Goal: Communication & Community: Answer question/provide support

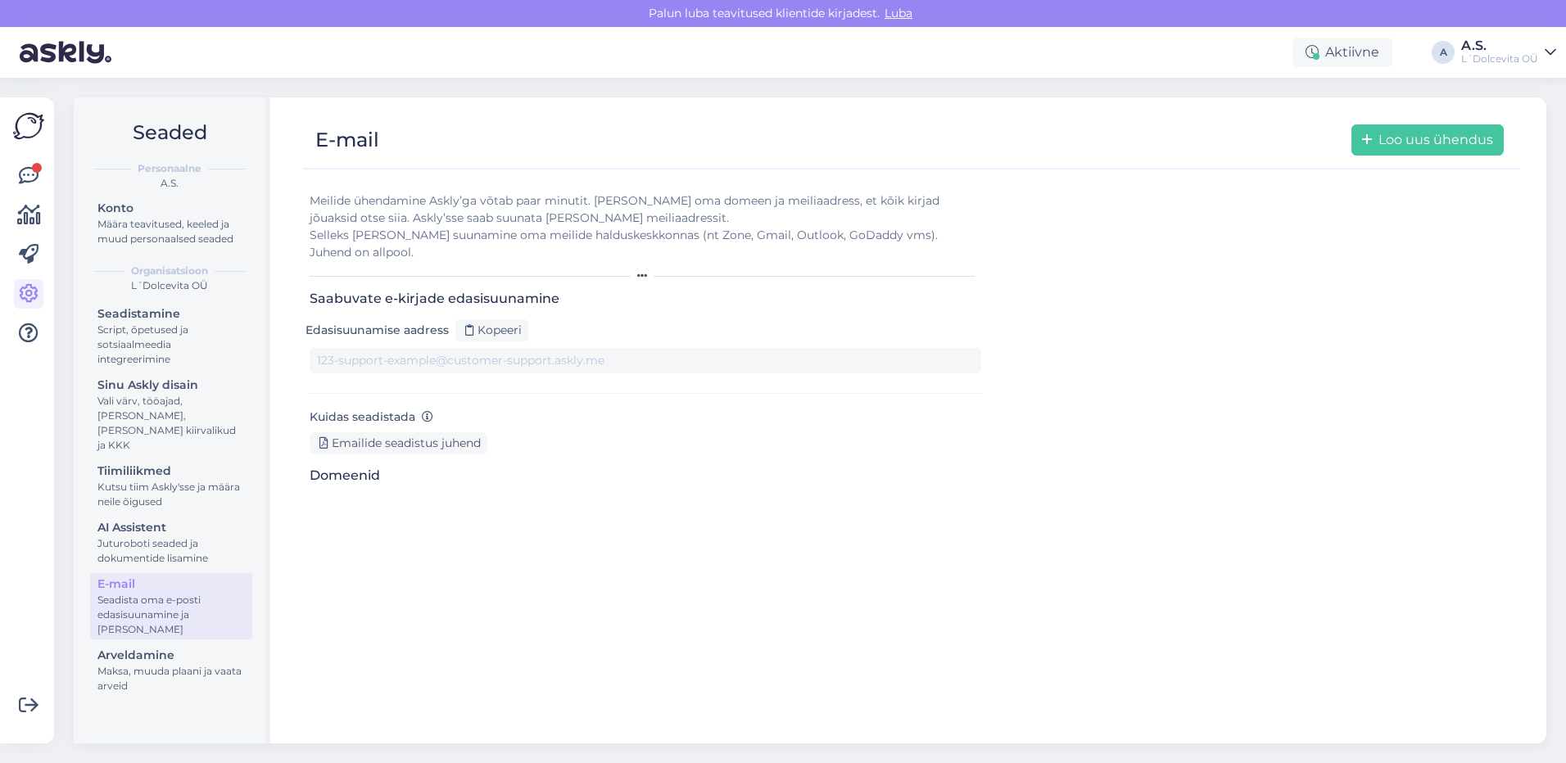
type input "[DOMAIN_NAME][EMAIL_ADDRESS][DOMAIN_NAME]"
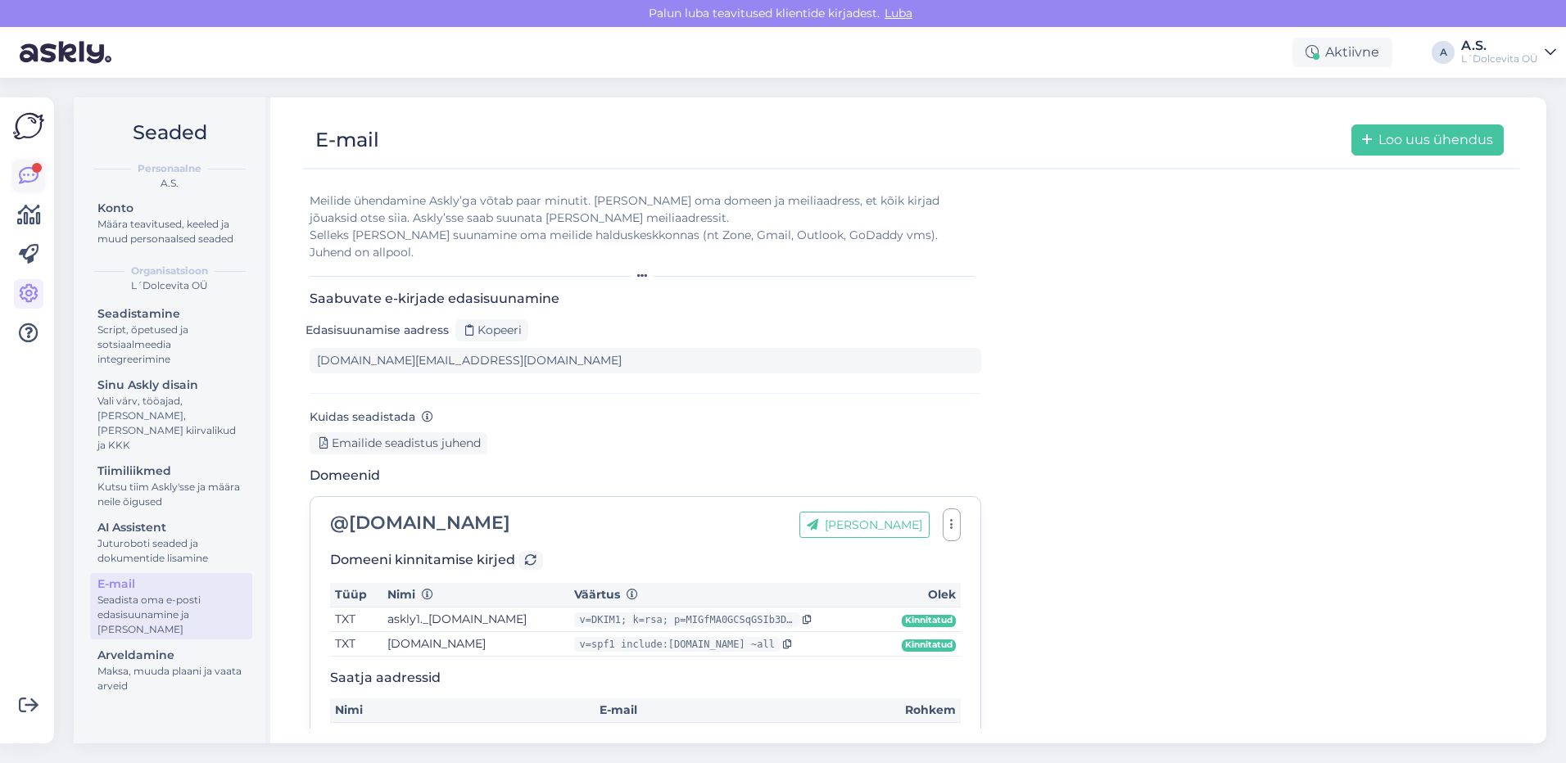
click at [29, 178] on icon at bounding box center [29, 176] width 20 height 20
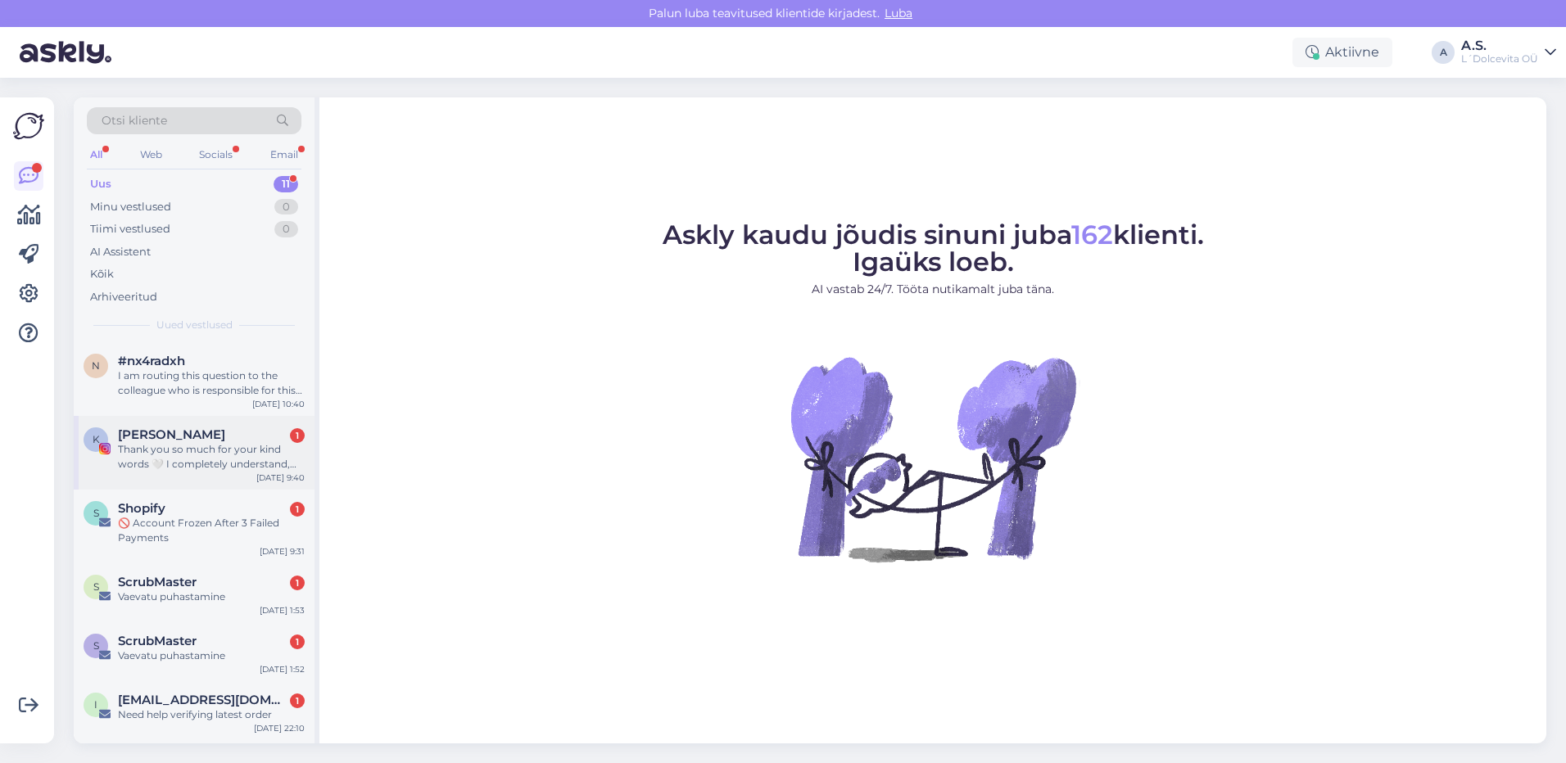
click at [186, 457] on div "Thank you so much for your kind words 🤍 I completely understand, no worries at …" at bounding box center [211, 456] width 187 height 29
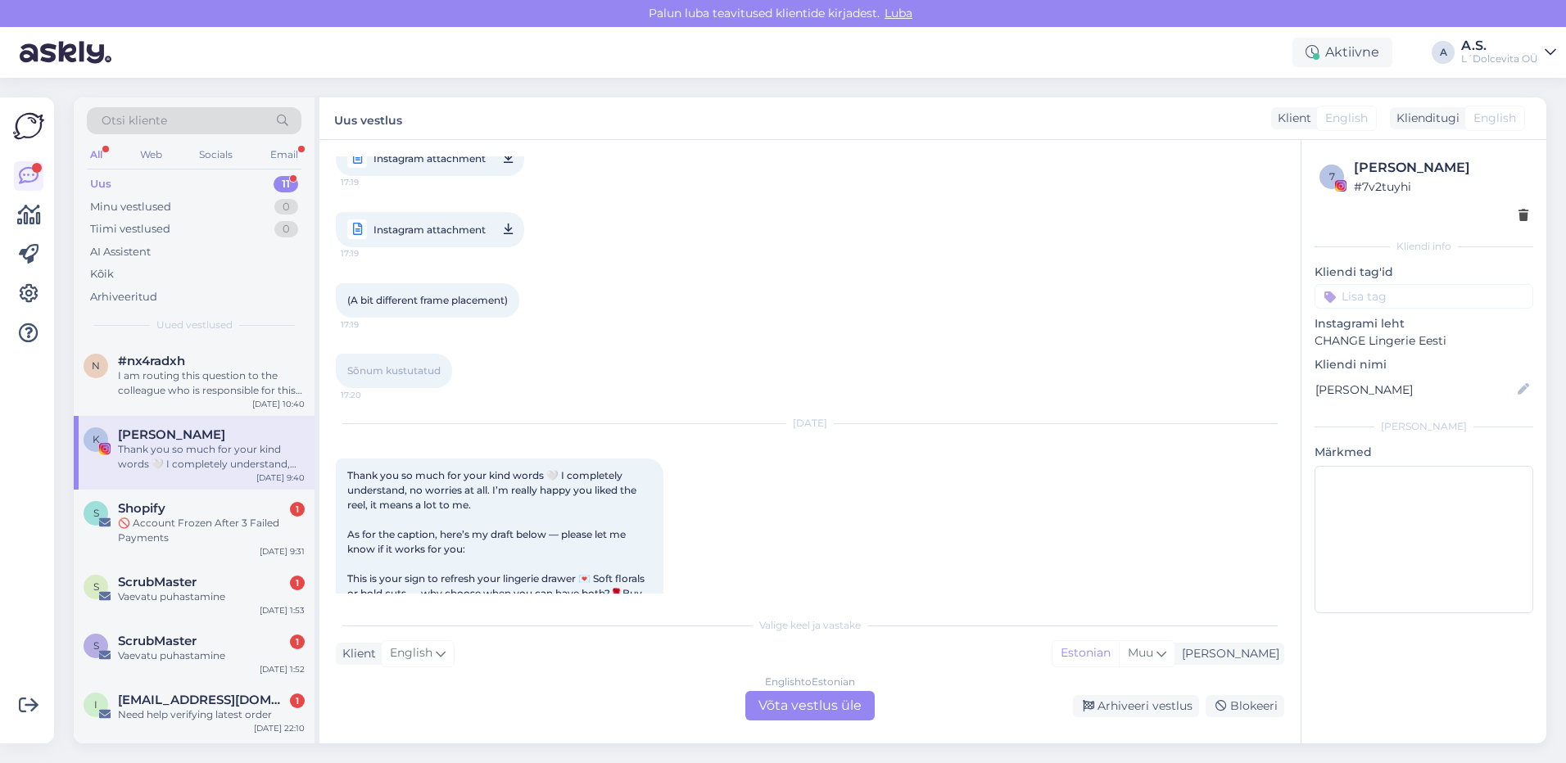
scroll to position [4335, 0]
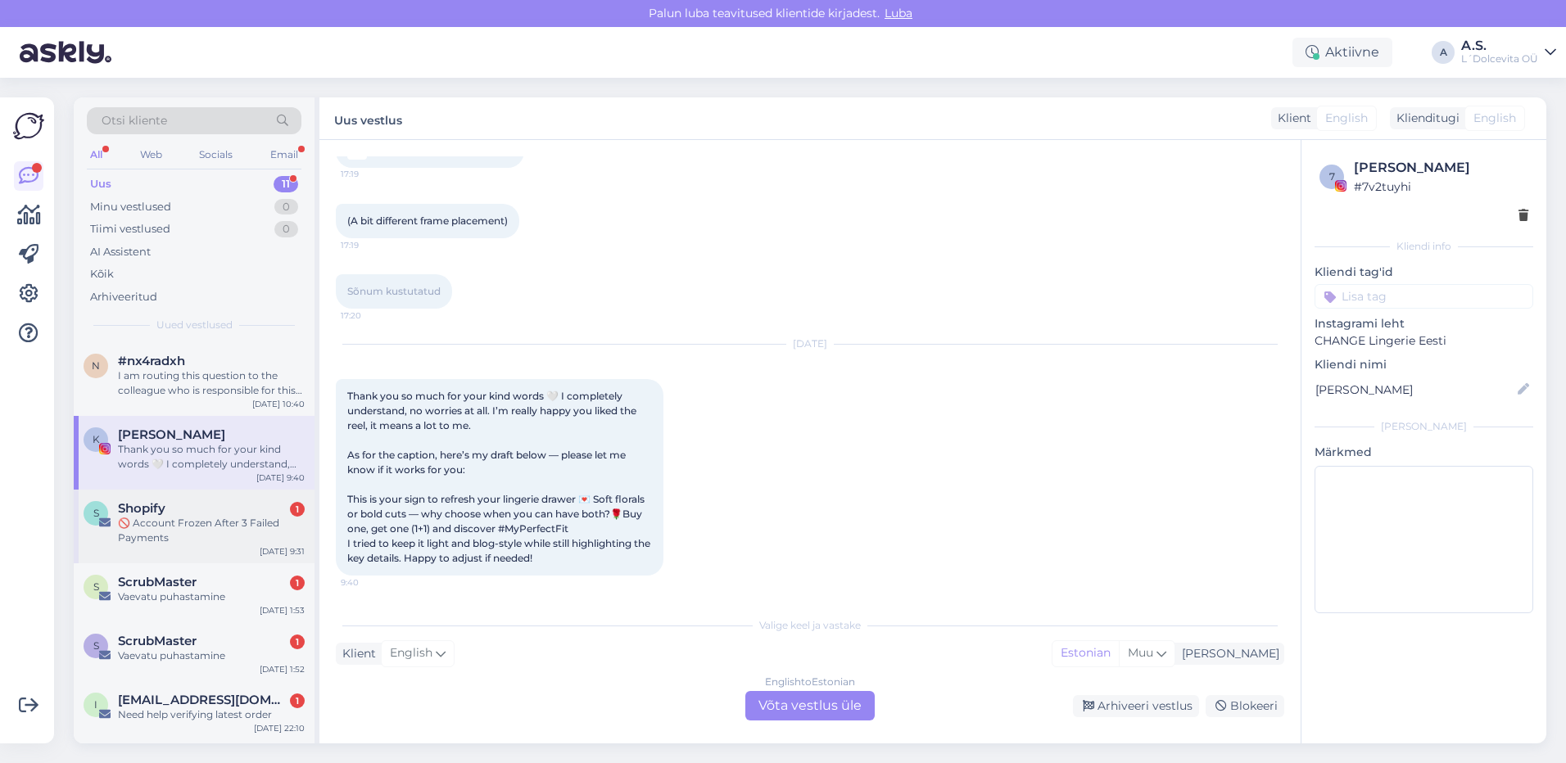
click at [219, 549] on div "S Shopify 1 🚫 Account Frozen After 3 Failed Payments [DATE] 9:31" at bounding box center [194, 527] width 241 height 74
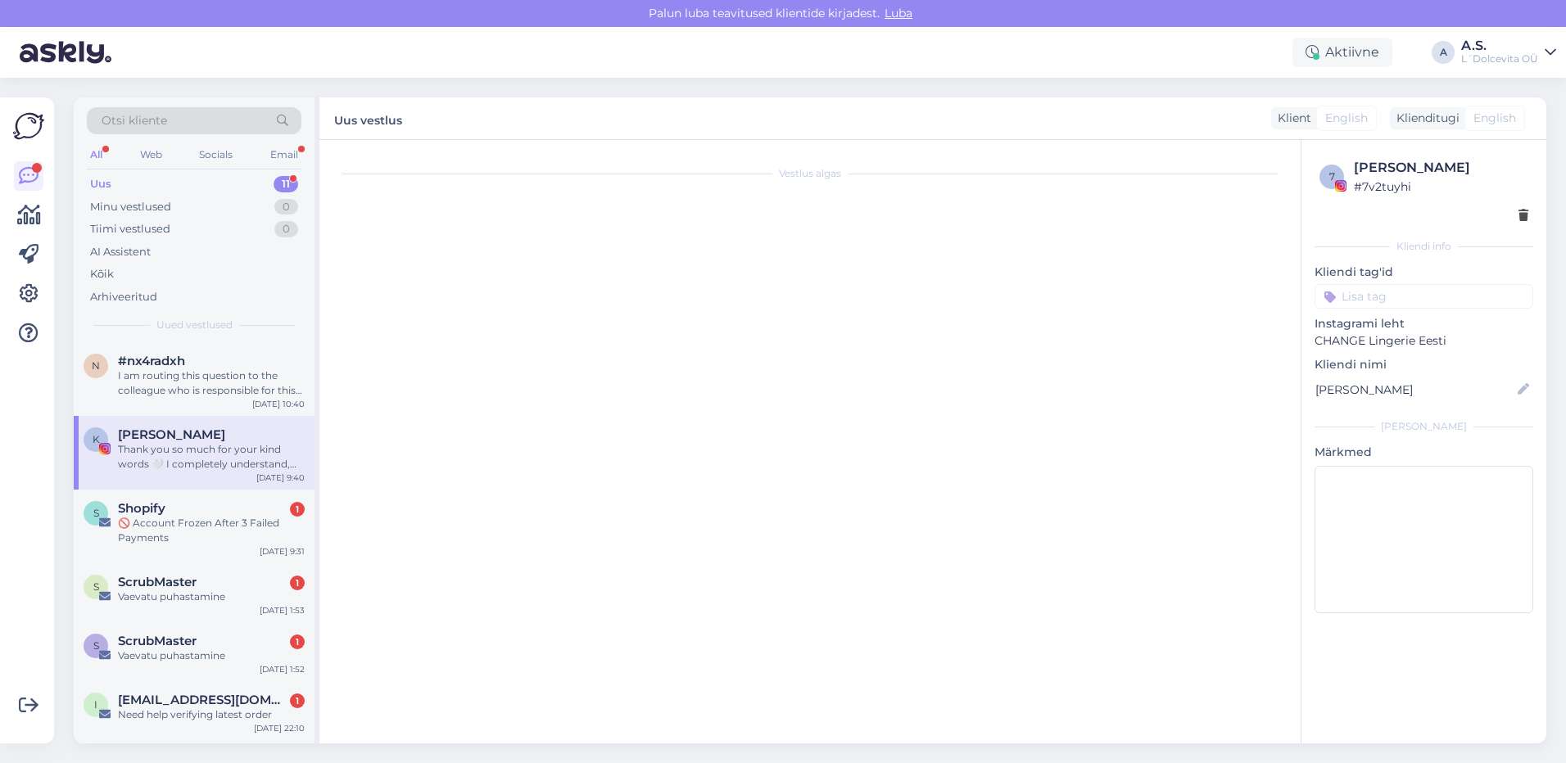
scroll to position [0, 0]
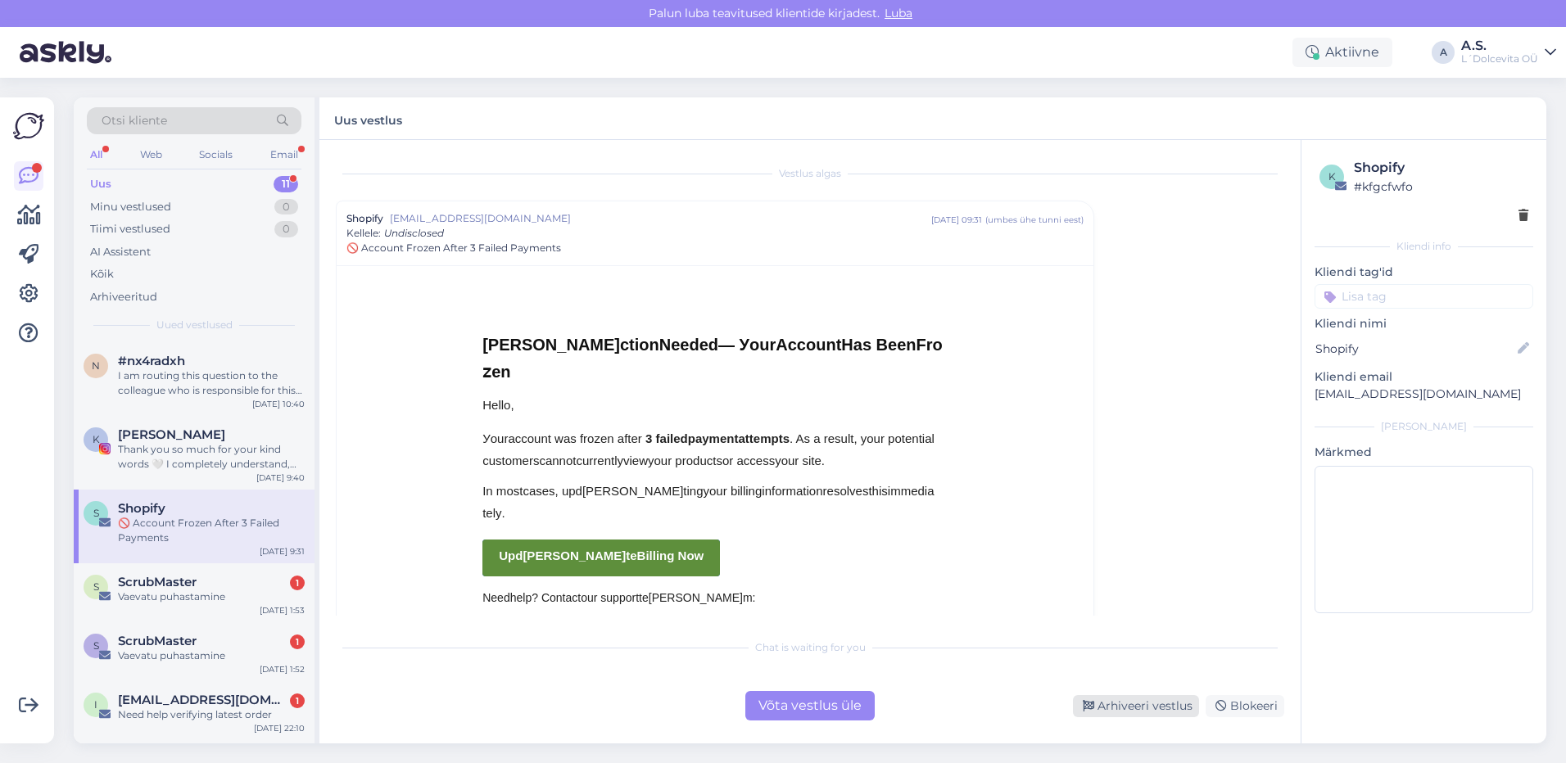
click at [1183, 709] on div "Arhiveeri vestlus" at bounding box center [1136, 707] width 126 height 22
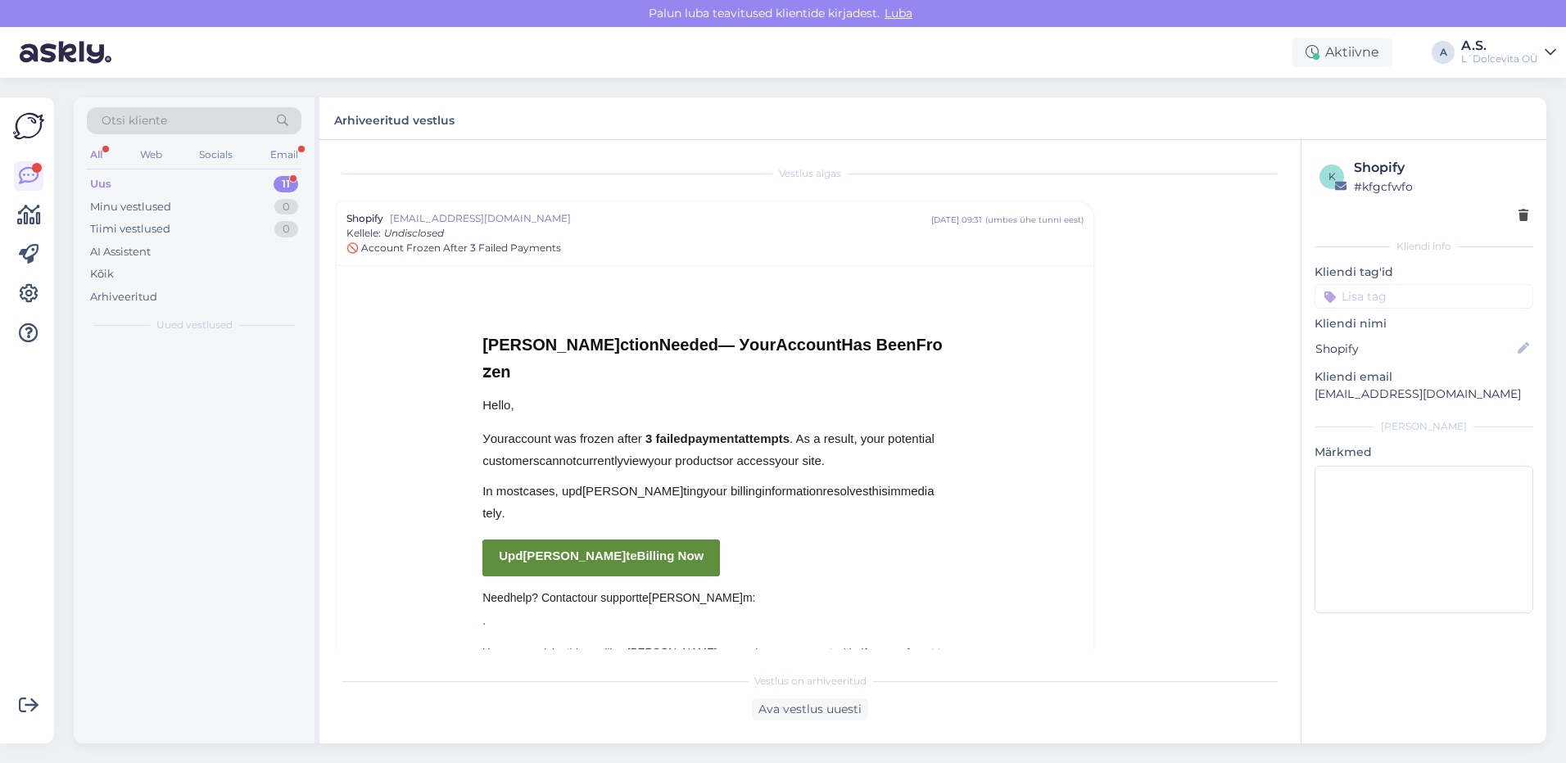
scroll to position [20, 0]
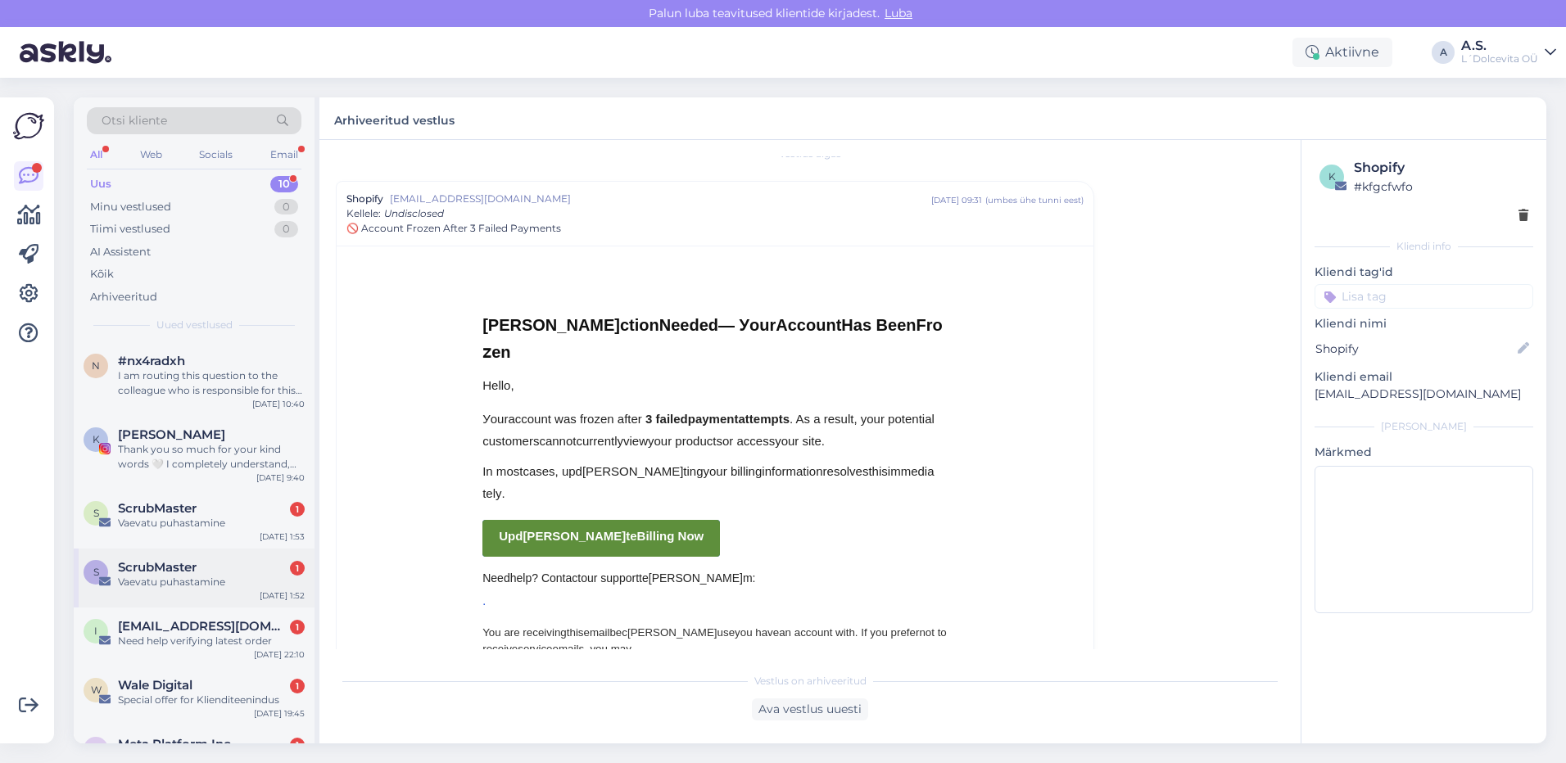
click at [251, 594] on div "S ScrubMaster 1 Vaevatu puhastamine [DATE] 1:52" at bounding box center [194, 578] width 241 height 59
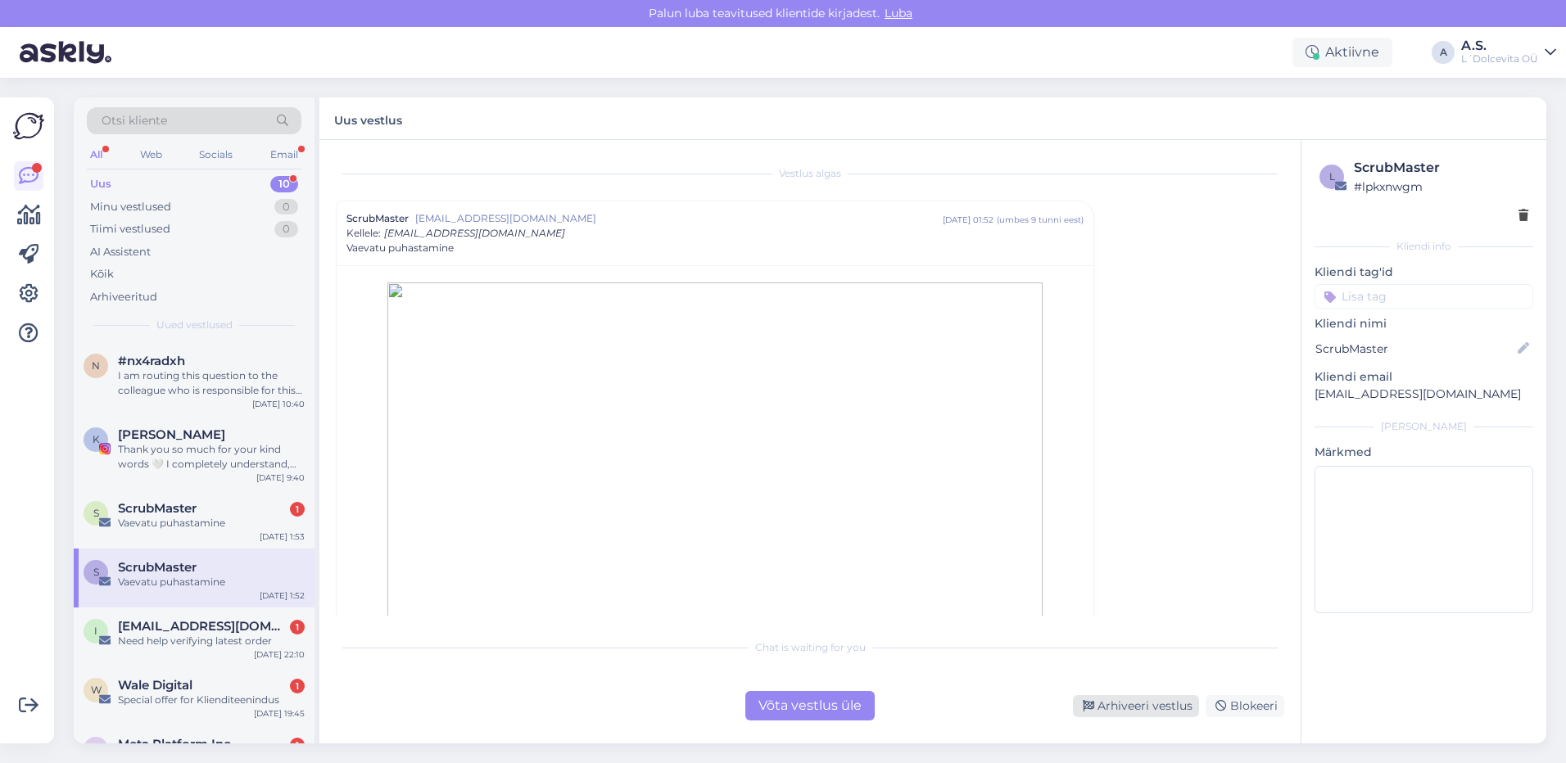
click at [1117, 707] on div "Arhiveeri vestlus" at bounding box center [1136, 707] width 126 height 22
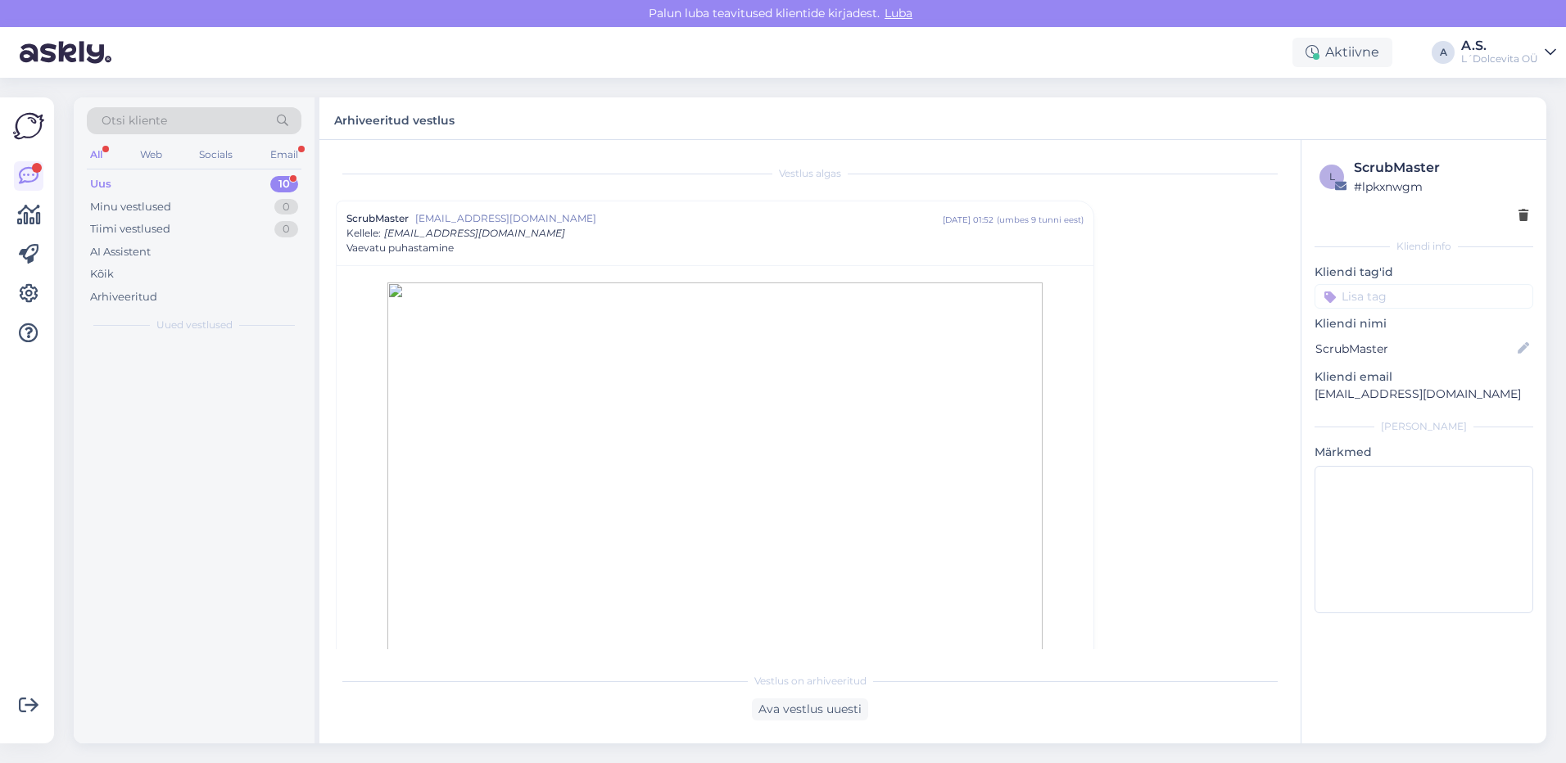
scroll to position [44, 0]
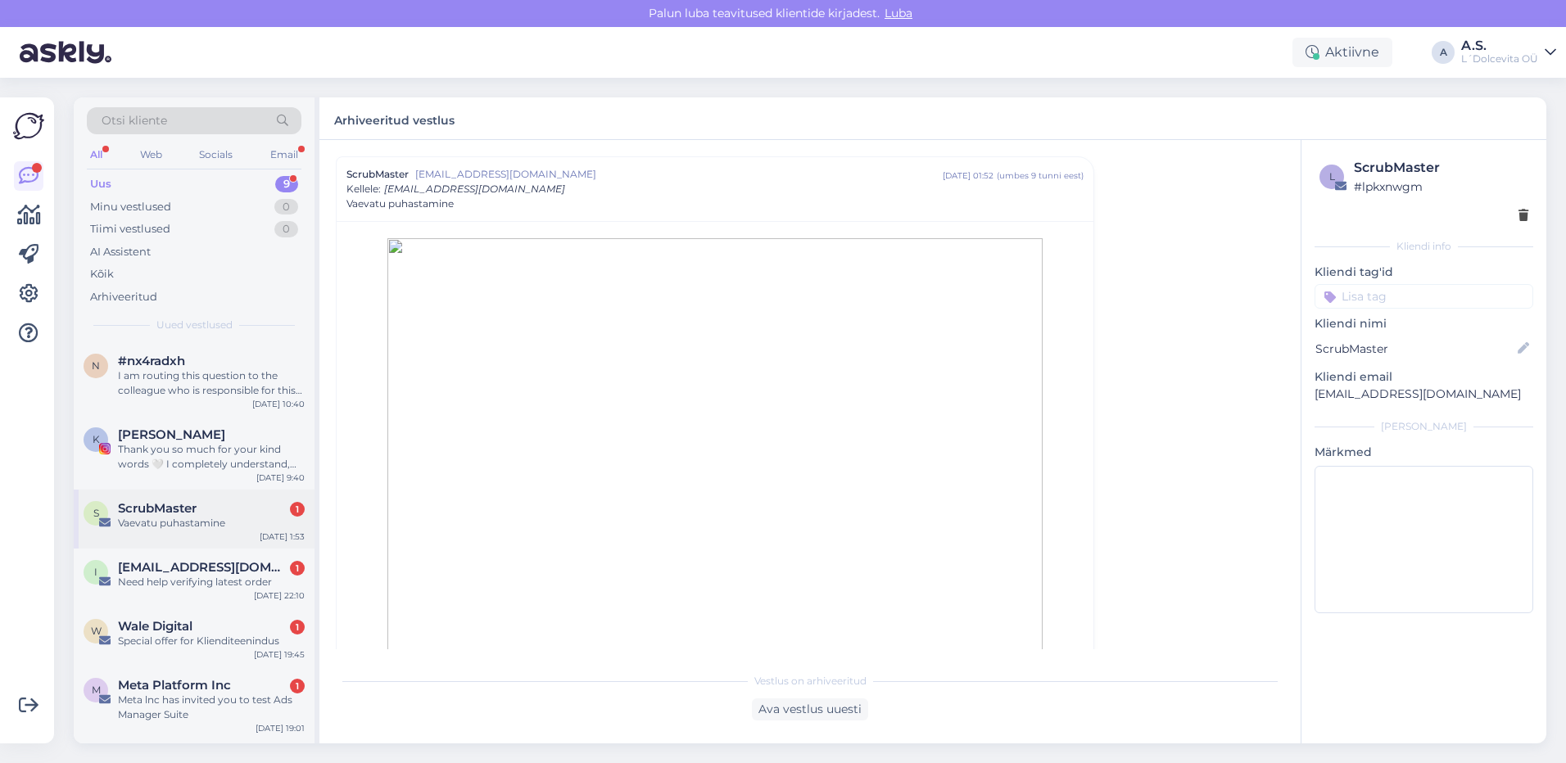
click at [225, 534] on div "S ScrubMaster 1 Vaevatu puhastamine [DATE] 1:53" at bounding box center [194, 519] width 241 height 59
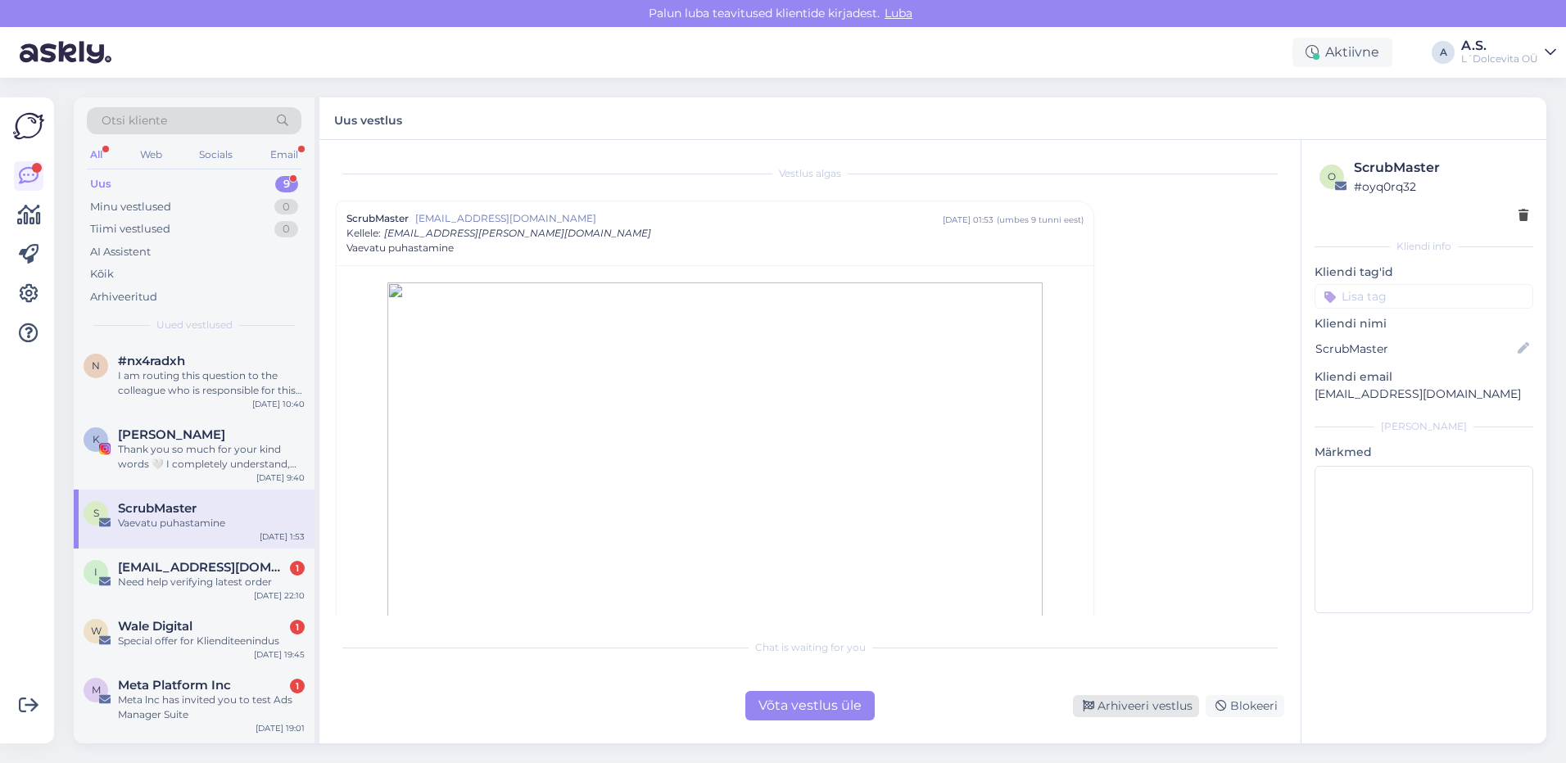
click at [1117, 705] on div "Arhiveeri vestlus" at bounding box center [1136, 707] width 126 height 22
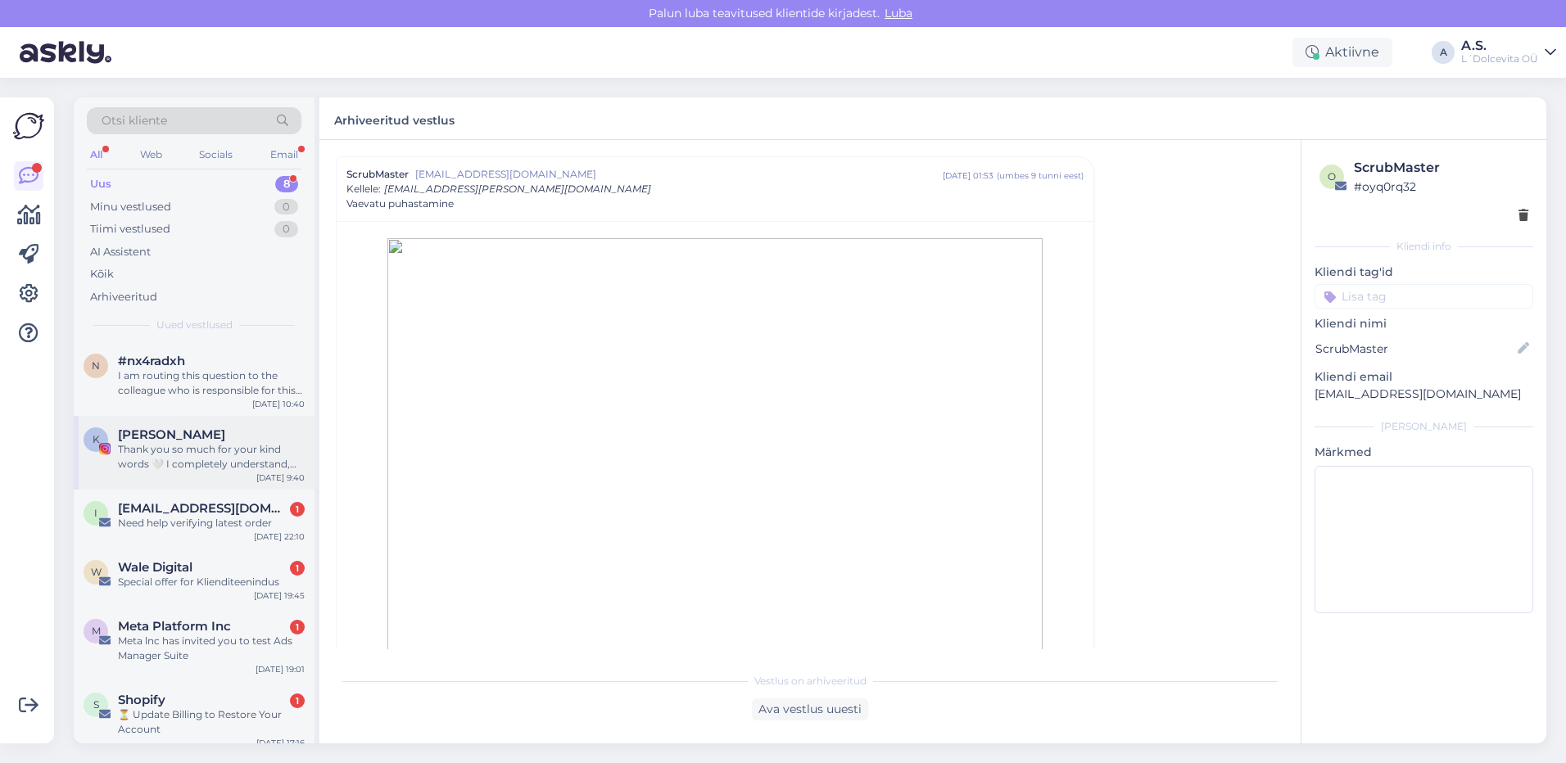
click at [215, 475] on div "K [PERSON_NAME] Thank you so much for your kind words 🤍 I completely understand…" at bounding box center [194, 453] width 241 height 74
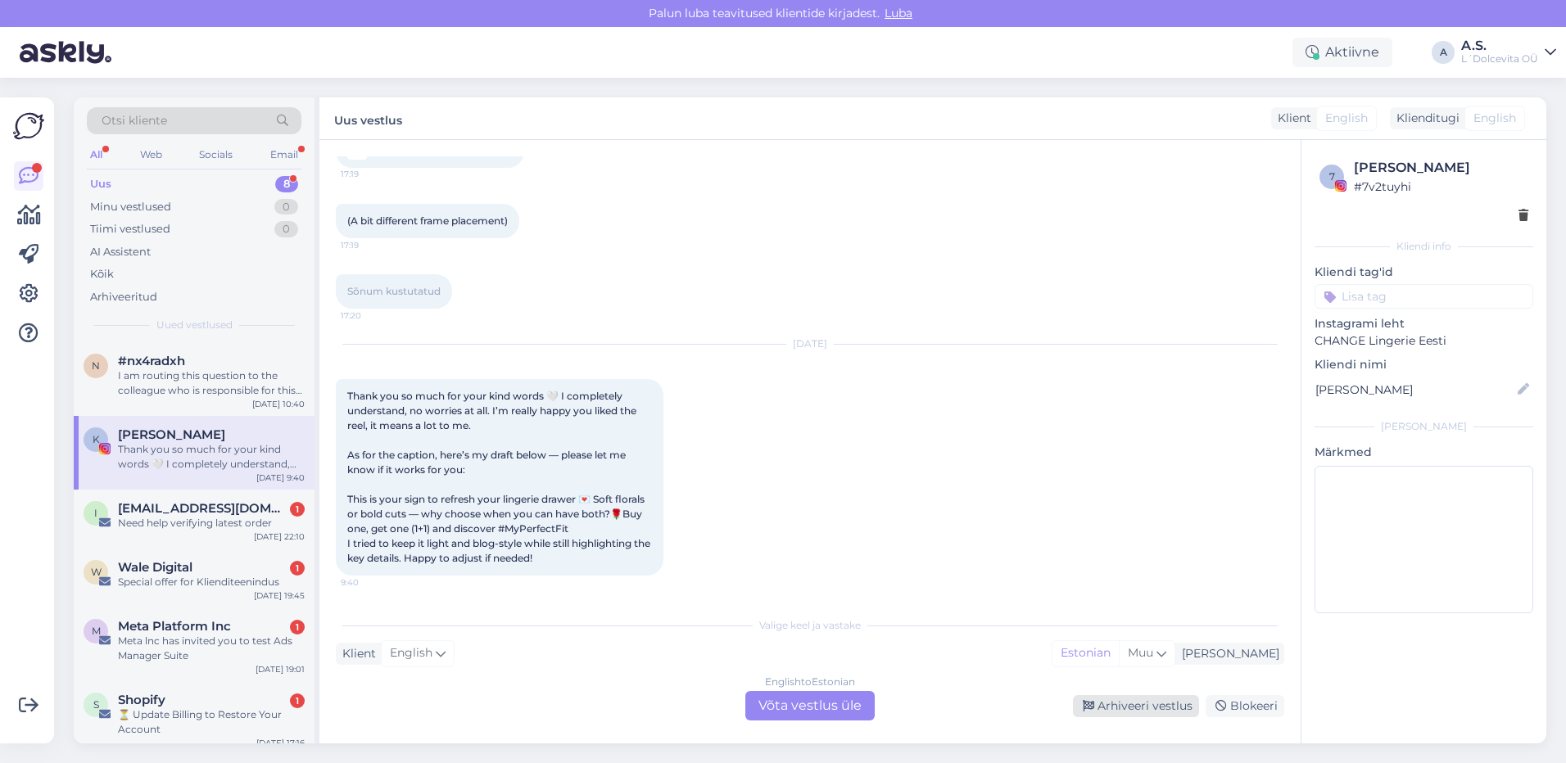
click at [1147, 706] on div "Arhiveeri vestlus" at bounding box center [1136, 707] width 126 height 22
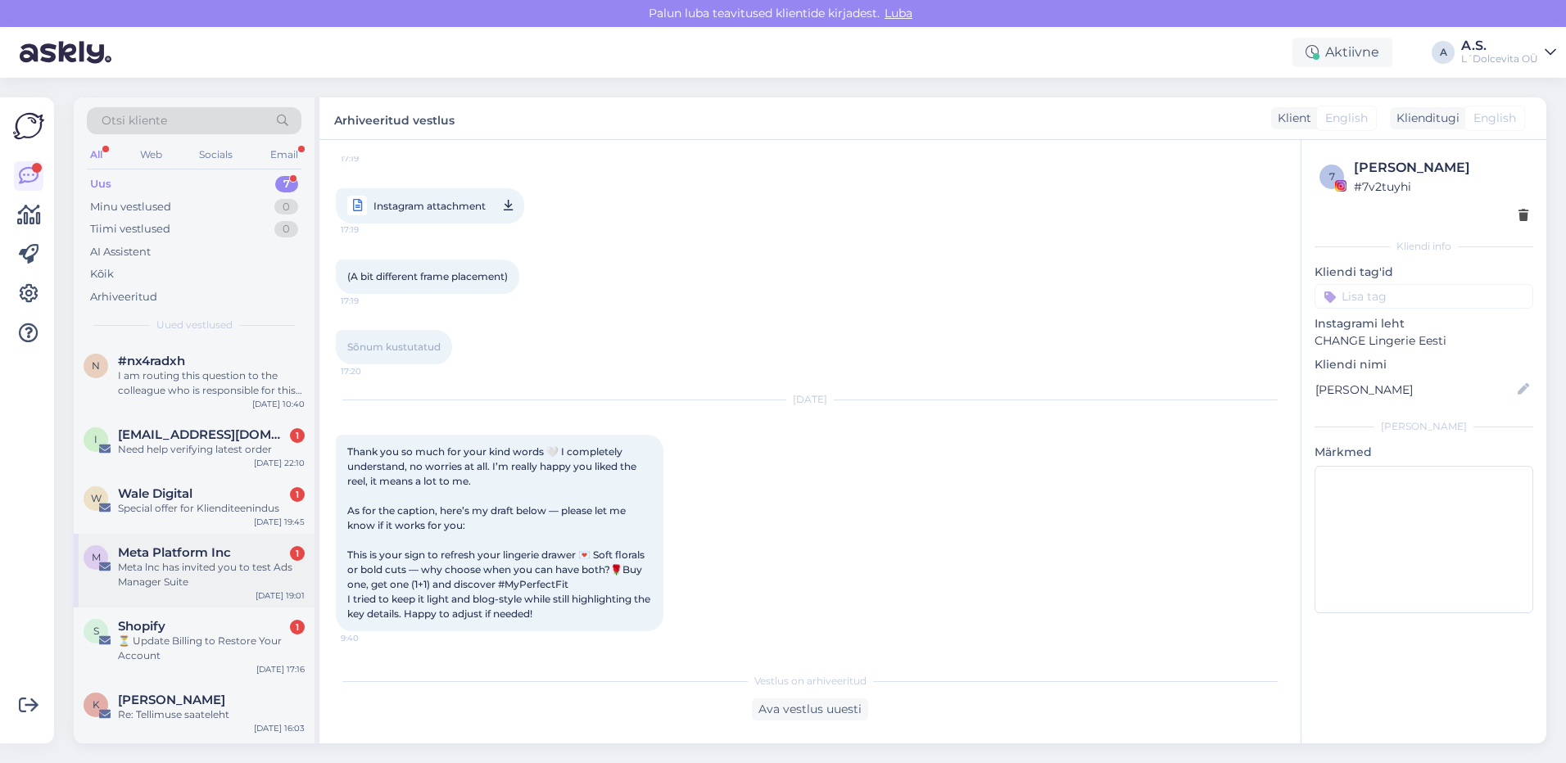
click at [220, 593] on div "M Meta Platform Inc 1 Meta lnc has invited you to test Ads Manager Suite [DATE]…" at bounding box center [194, 571] width 241 height 74
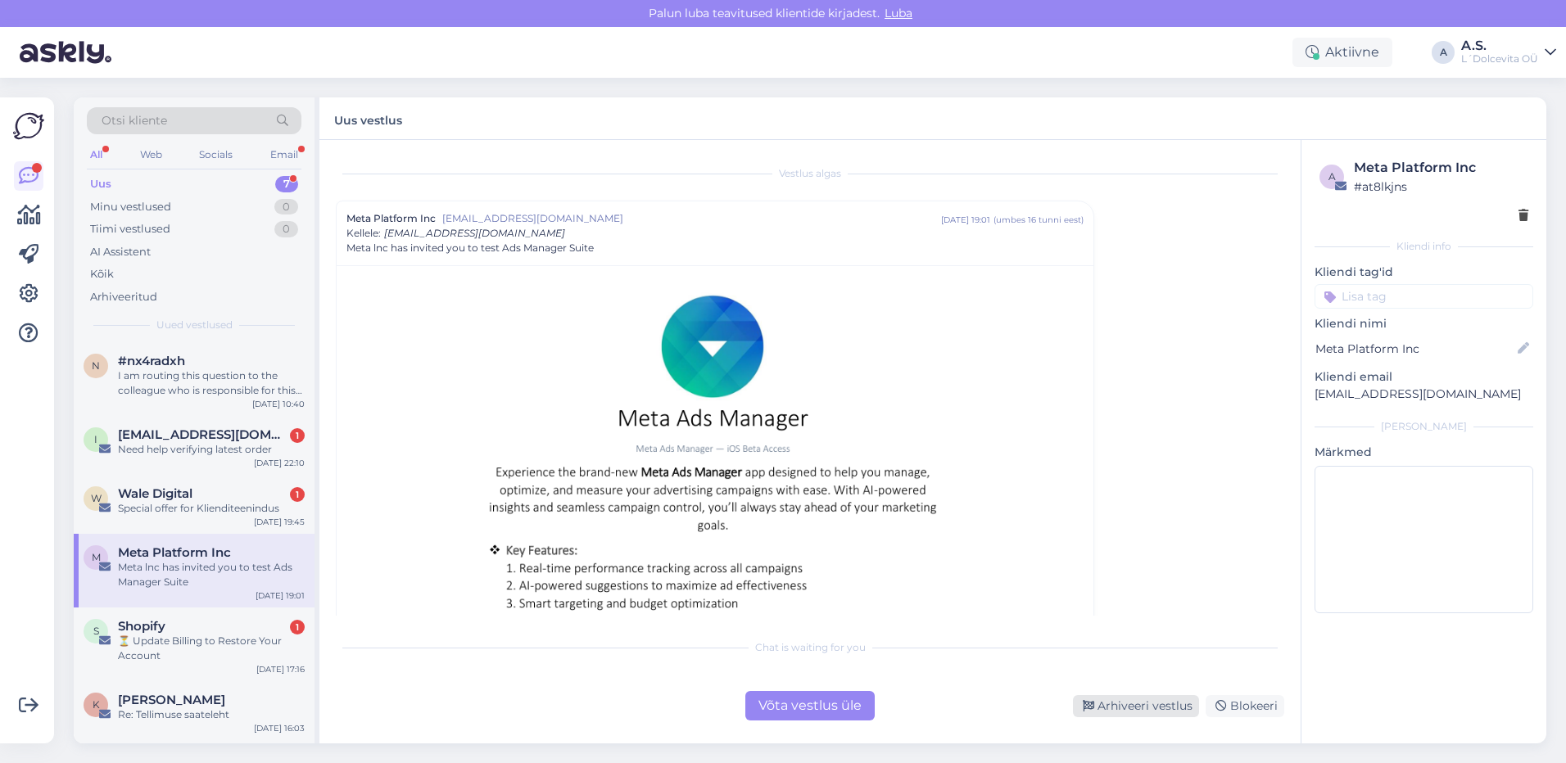
click at [1159, 710] on div "Arhiveeri vestlus" at bounding box center [1136, 707] width 126 height 22
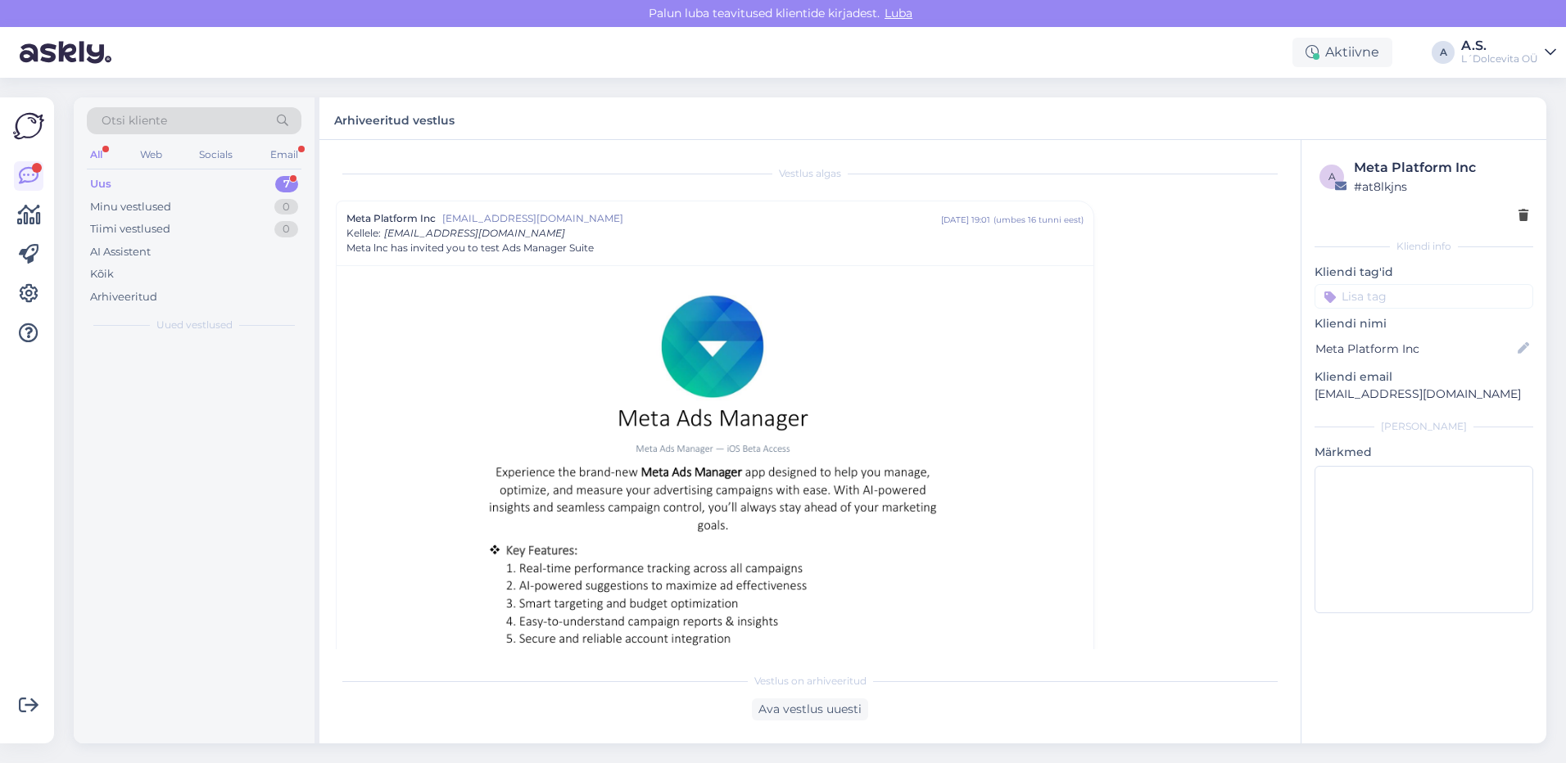
scroll to position [44, 0]
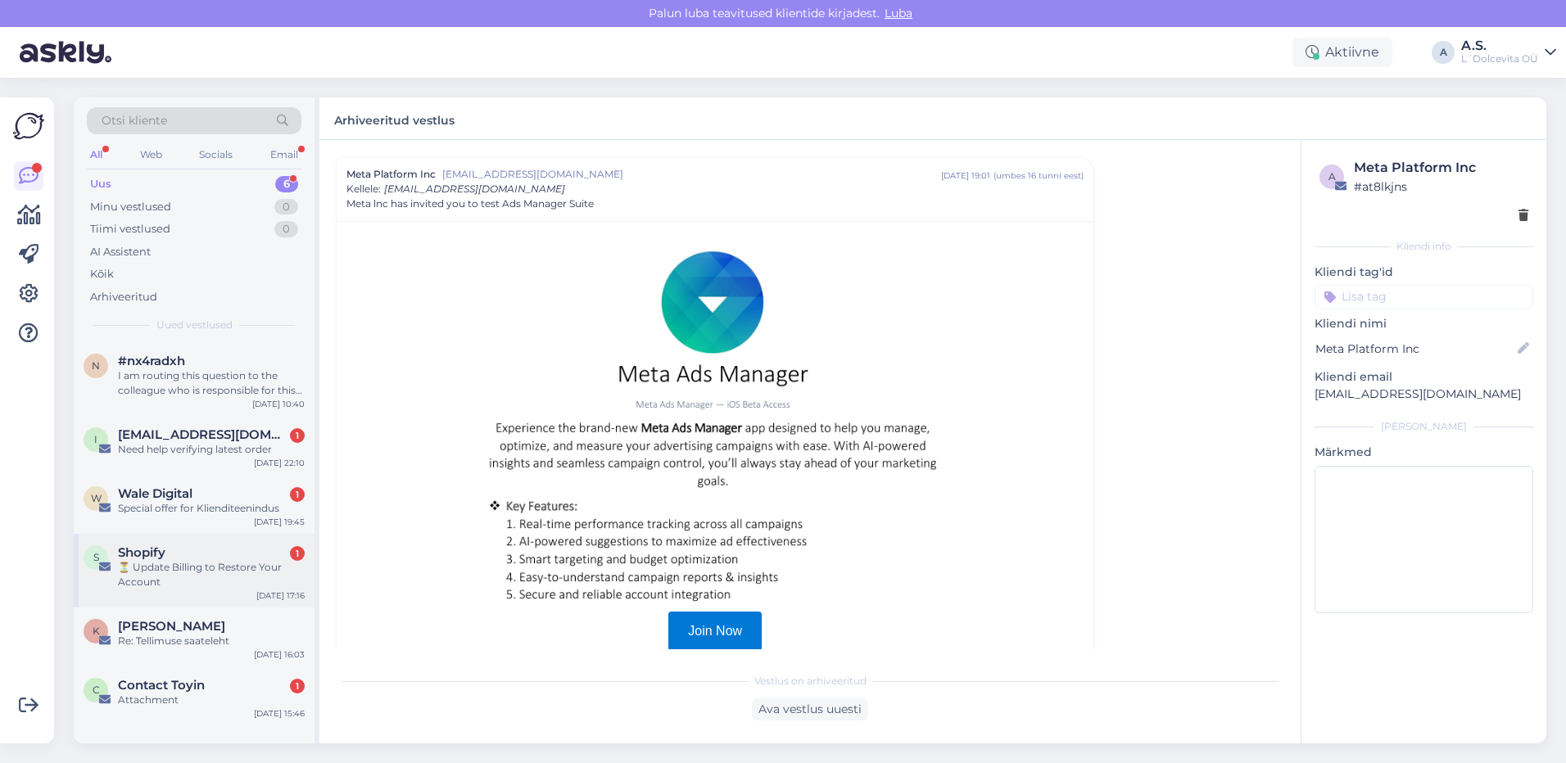
click at [216, 594] on div "S Shopify 1 ⏳ Update Billing to Restore Your Account [DATE] 17:16" at bounding box center [194, 571] width 241 height 74
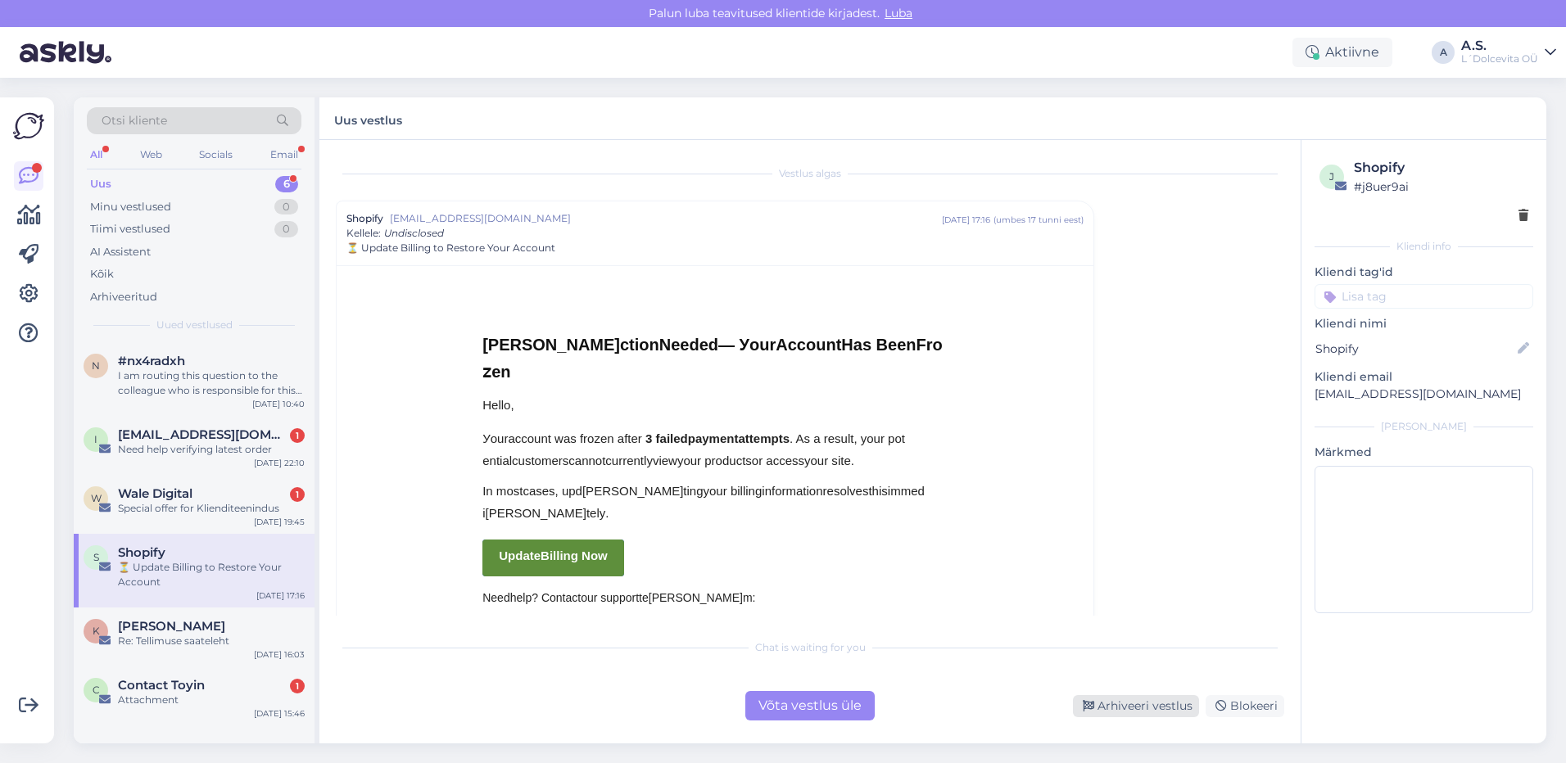
click at [1139, 704] on div "Arhiveeri vestlus" at bounding box center [1136, 707] width 126 height 22
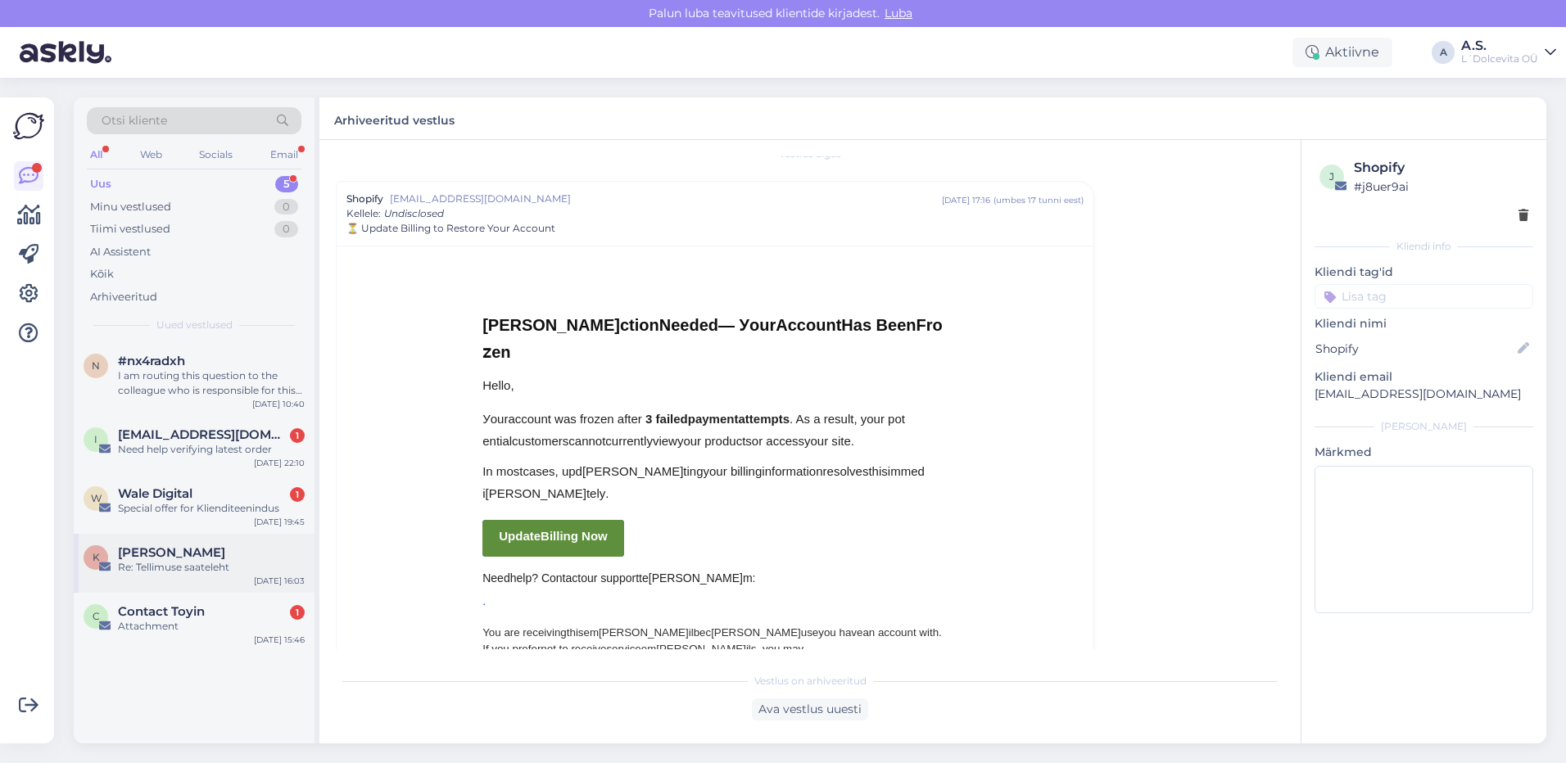
click at [246, 573] on div "Re: Tellimuse saateleht" at bounding box center [211, 567] width 187 height 15
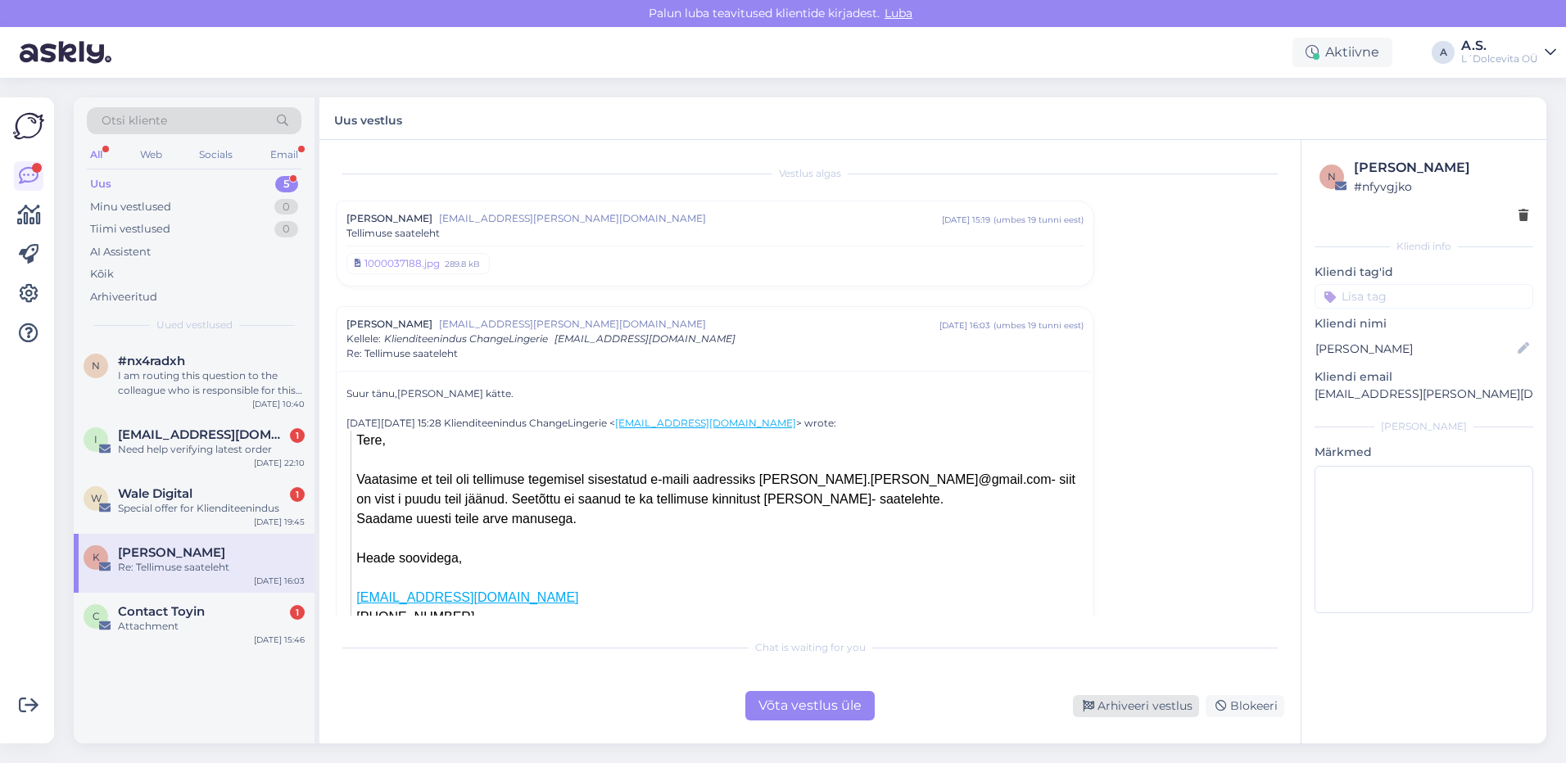
click at [1139, 705] on div "Arhiveeri vestlus" at bounding box center [1136, 707] width 126 height 22
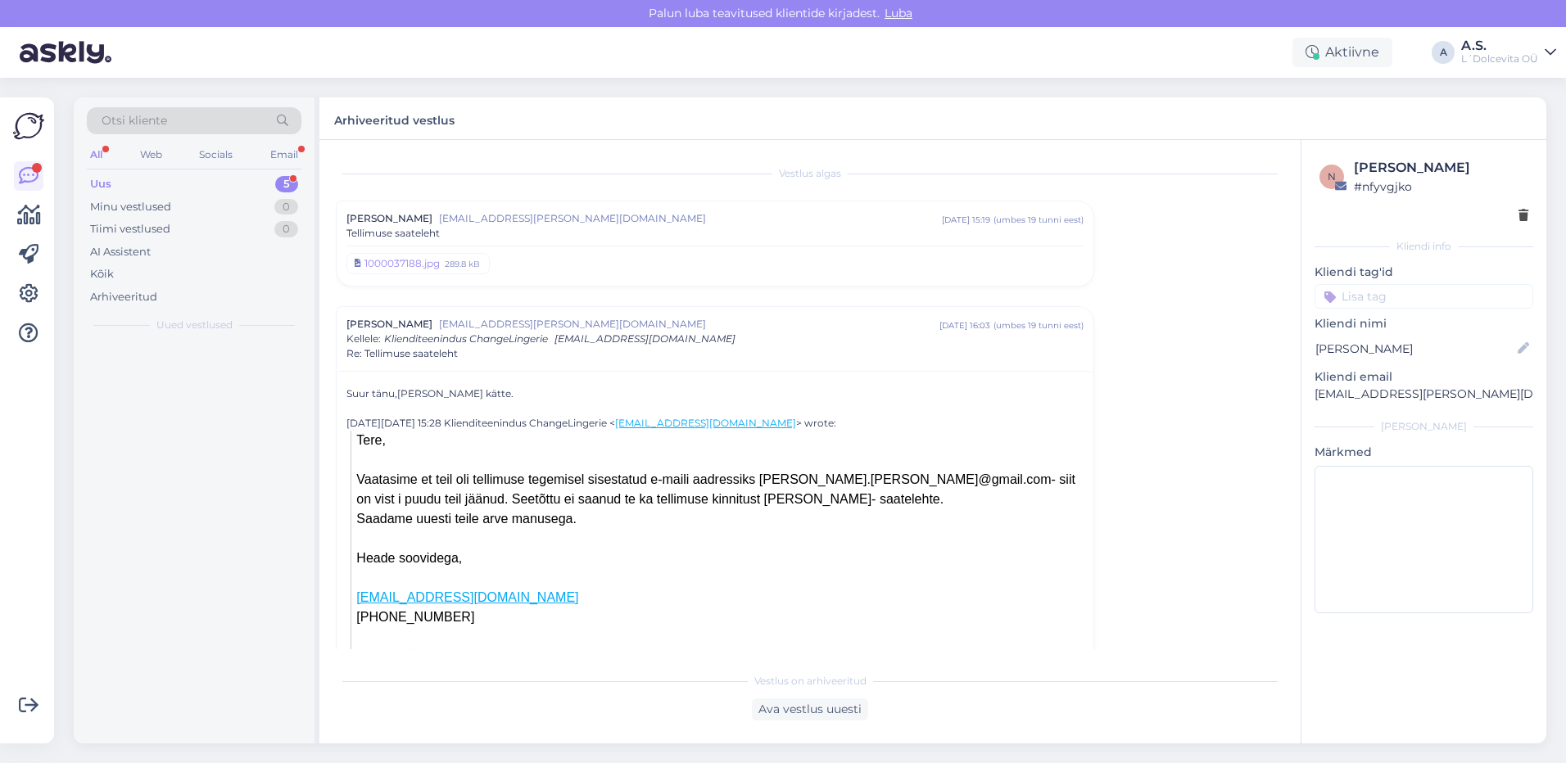
scroll to position [150, 0]
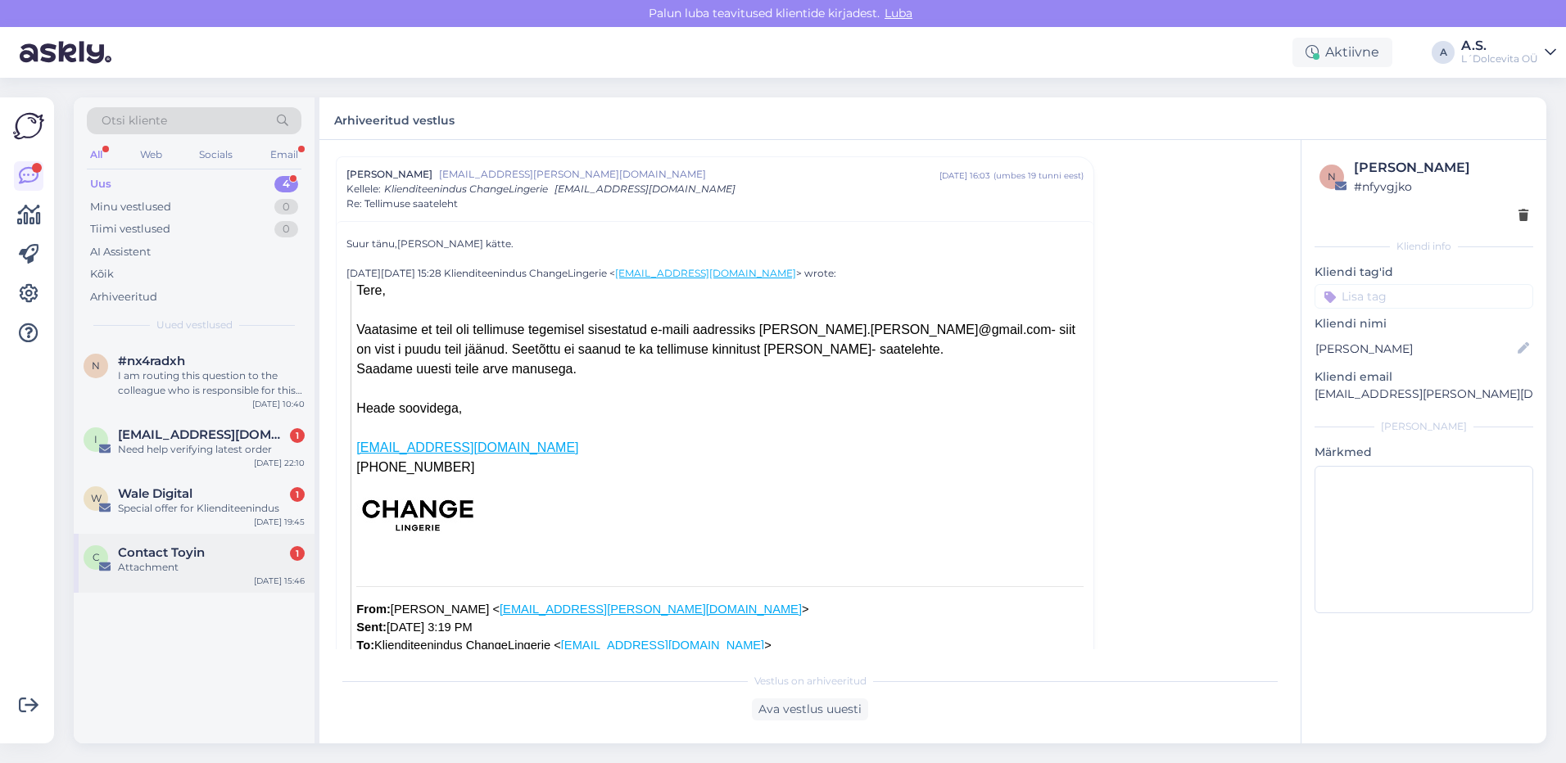
click at [212, 569] on div "Attachment" at bounding box center [211, 567] width 187 height 15
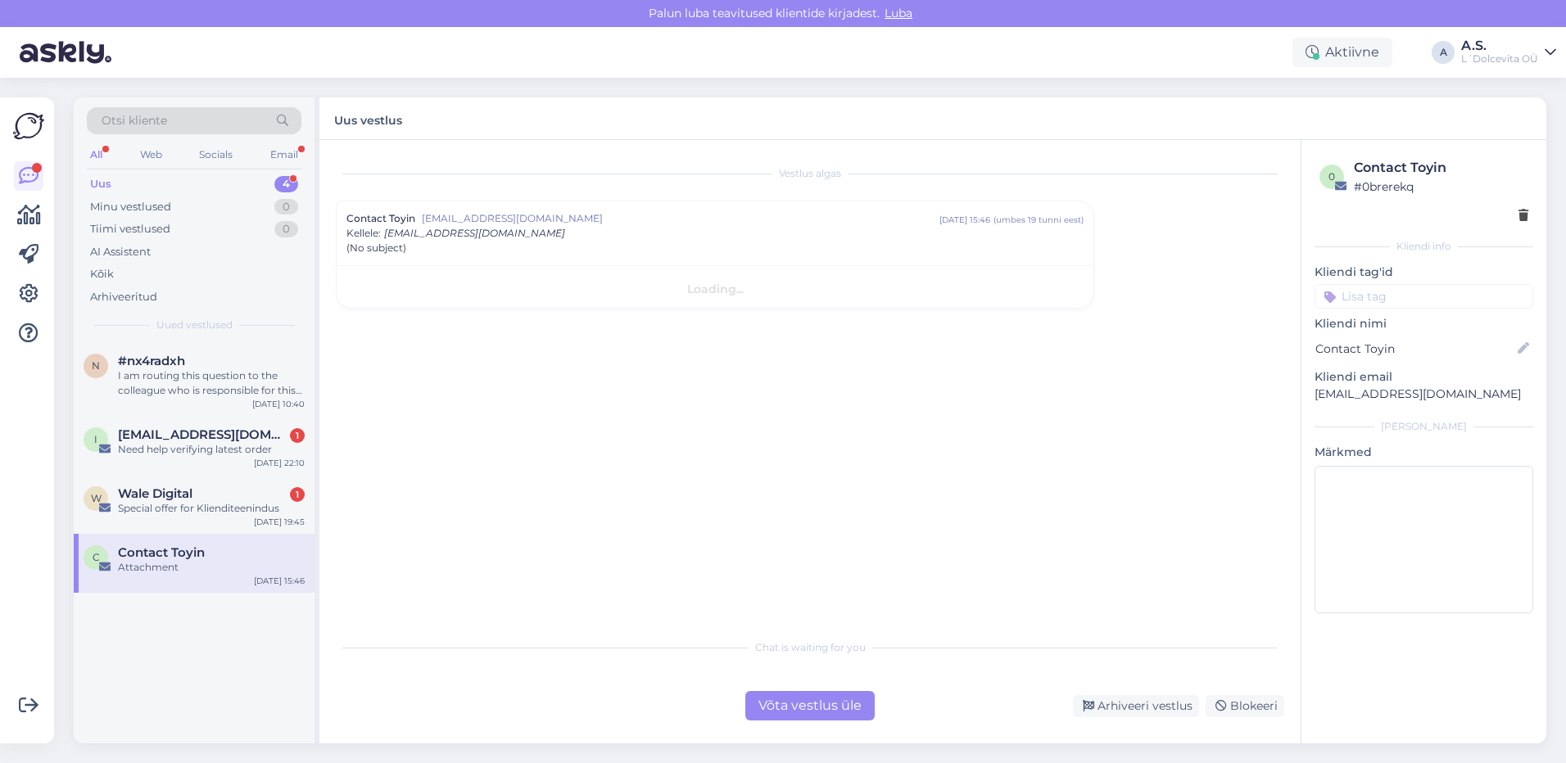
scroll to position [0, 0]
click at [1149, 709] on div "Arhiveeri vestlus" at bounding box center [1136, 707] width 126 height 22
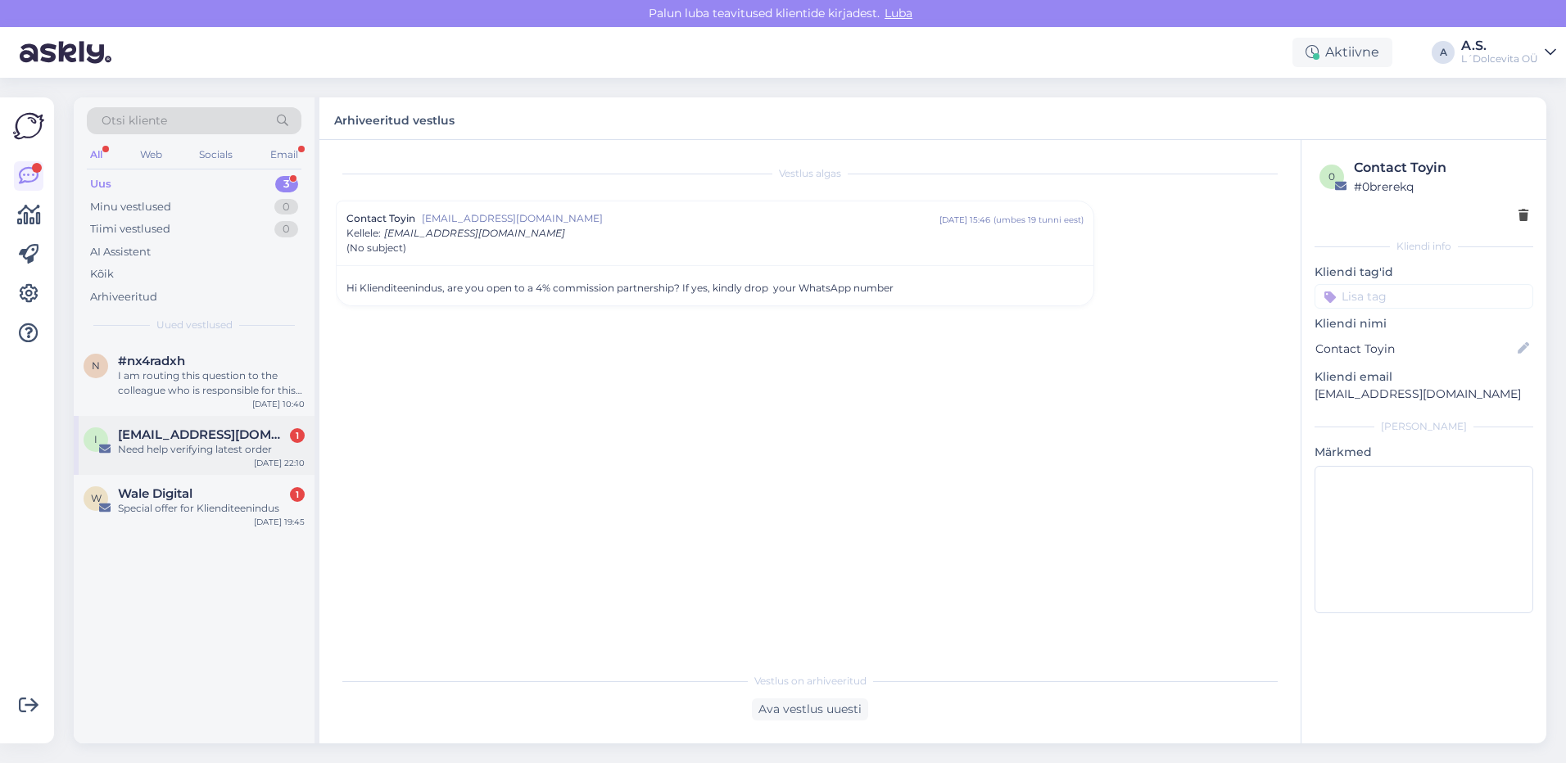
click at [193, 469] on div "i [EMAIL_ADDRESS][DOMAIN_NAME] 1 Need help verifying latest order [DATE] 22:10" at bounding box center [194, 445] width 241 height 59
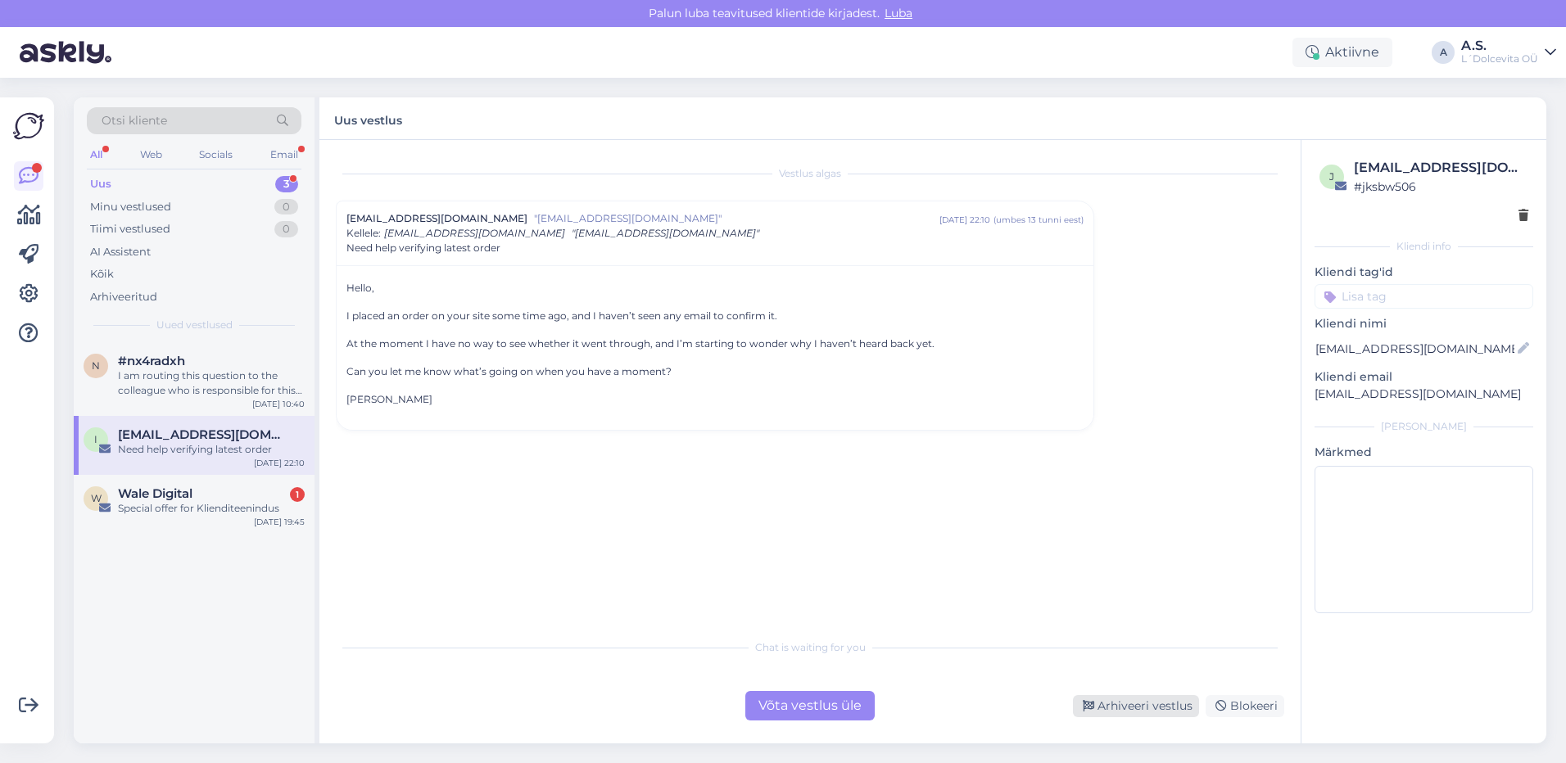
click at [1153, 706] on div "Arhiveeri vestlus" at bounding box center [1136, 707] width 126 height 22
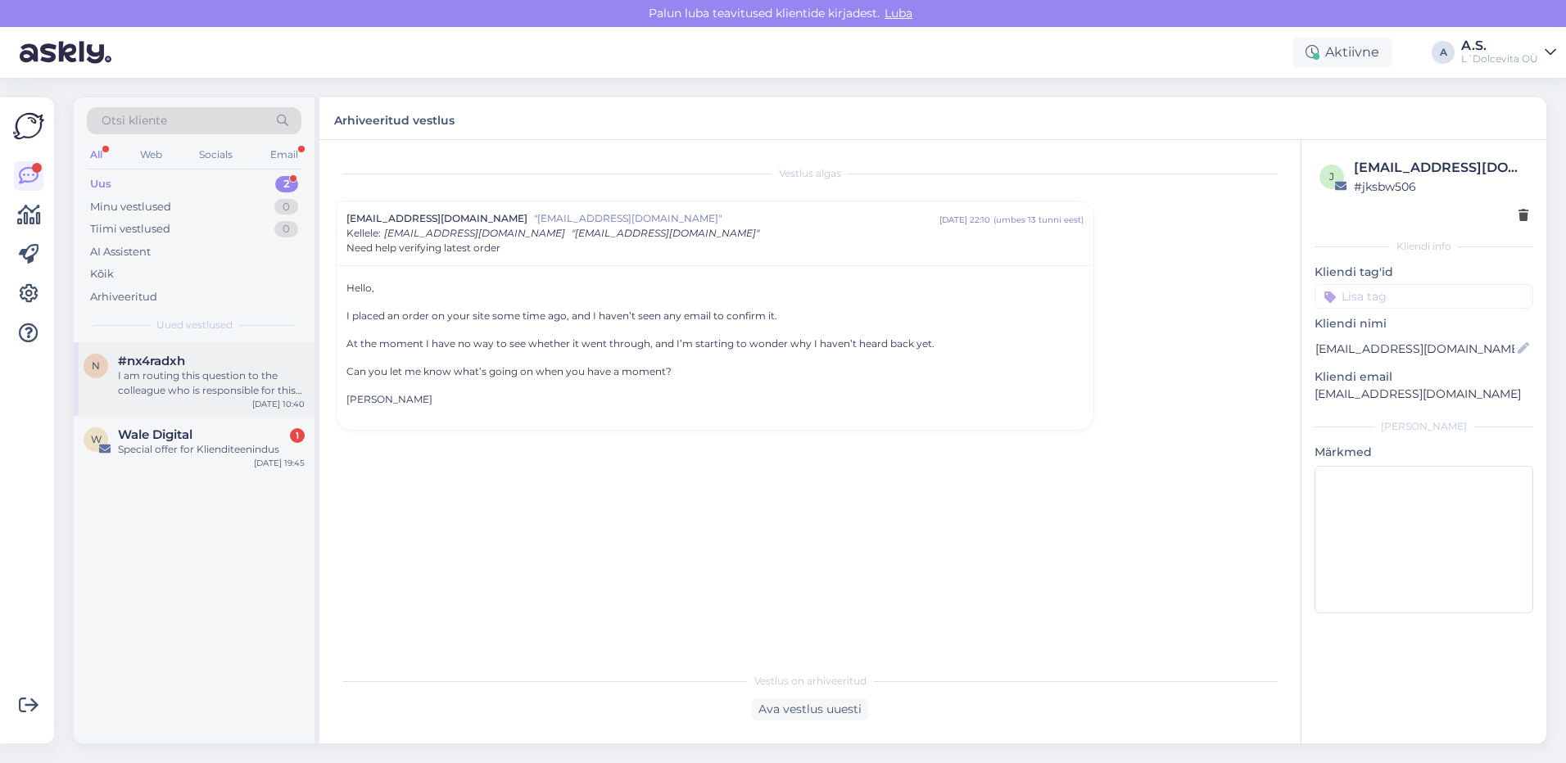
click at [180, 400] on div "n #nx4radxh I am routing this question to the colleague who is responsible for …" at bounding box center [194, 379] width 241 height 74
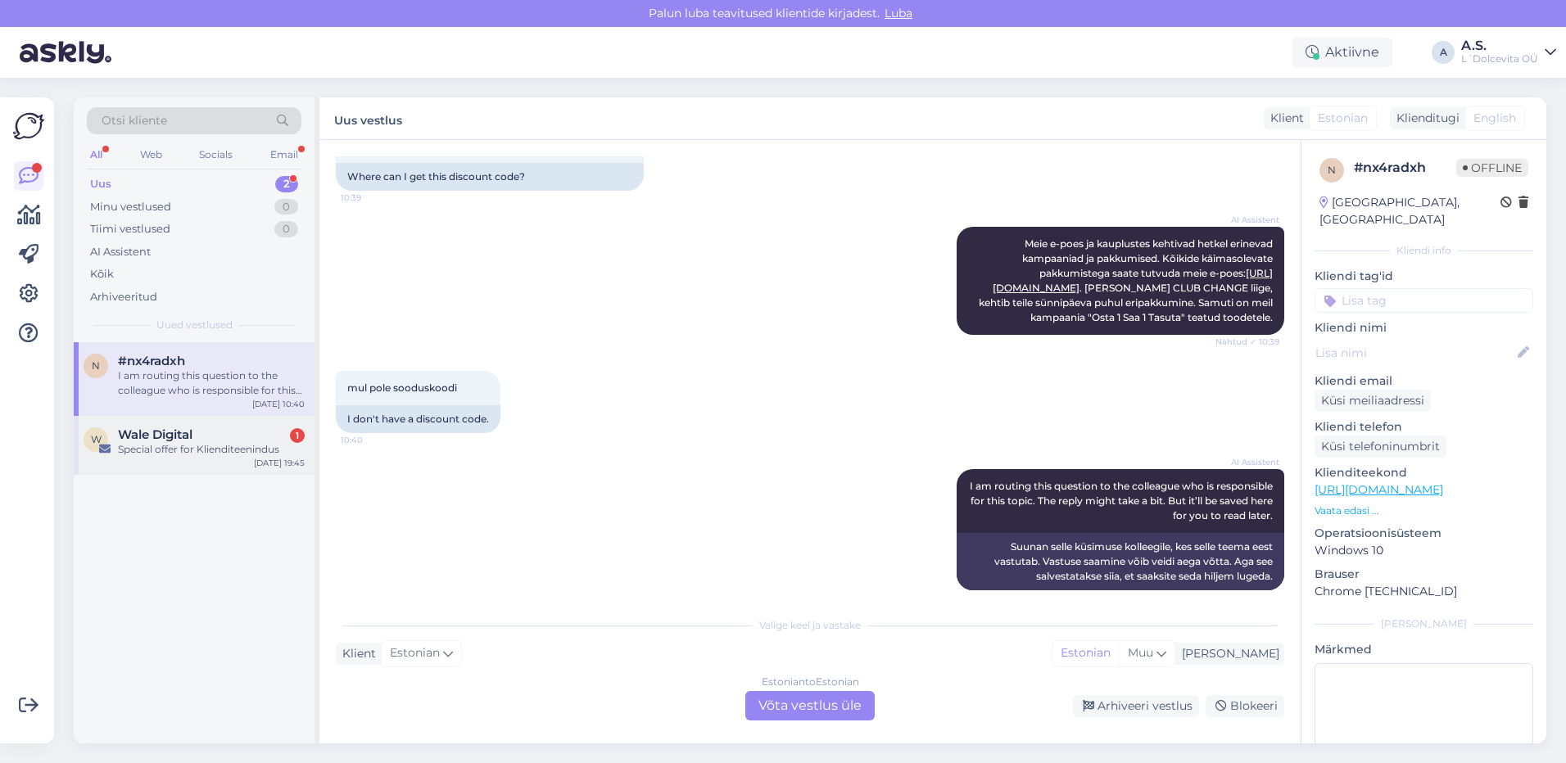
click at [206, 465] on div "W Wale Digital 1 Special offer for Klienditeenindus [DATE] 19:45" at bounding box center [194, 445] width 241 height 59
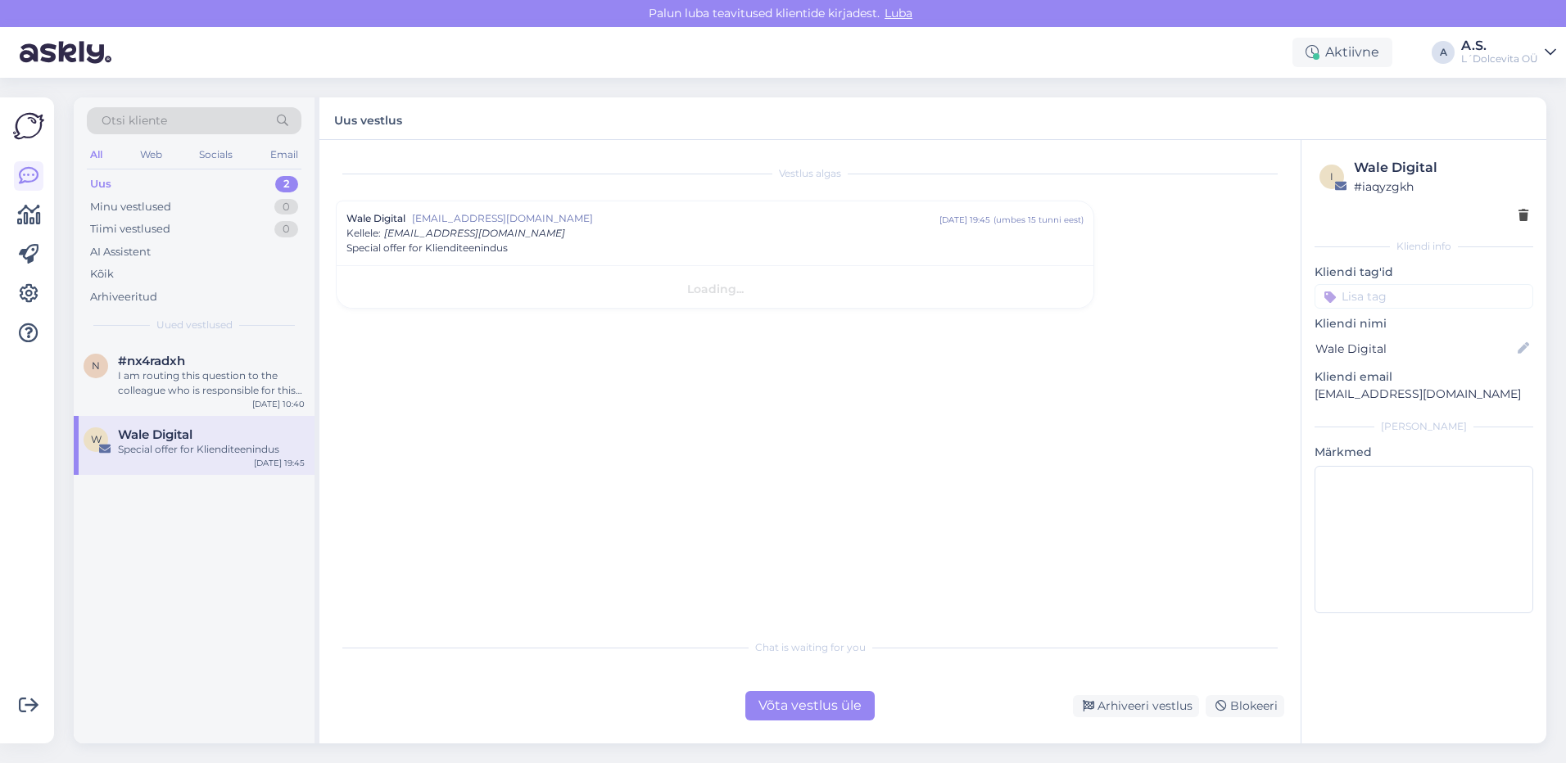
scroll to position [0, 0]
click at [1139, 713] on div "Arhiveeri vestlus" at bounding box center [1136, 707] width 126 height 22
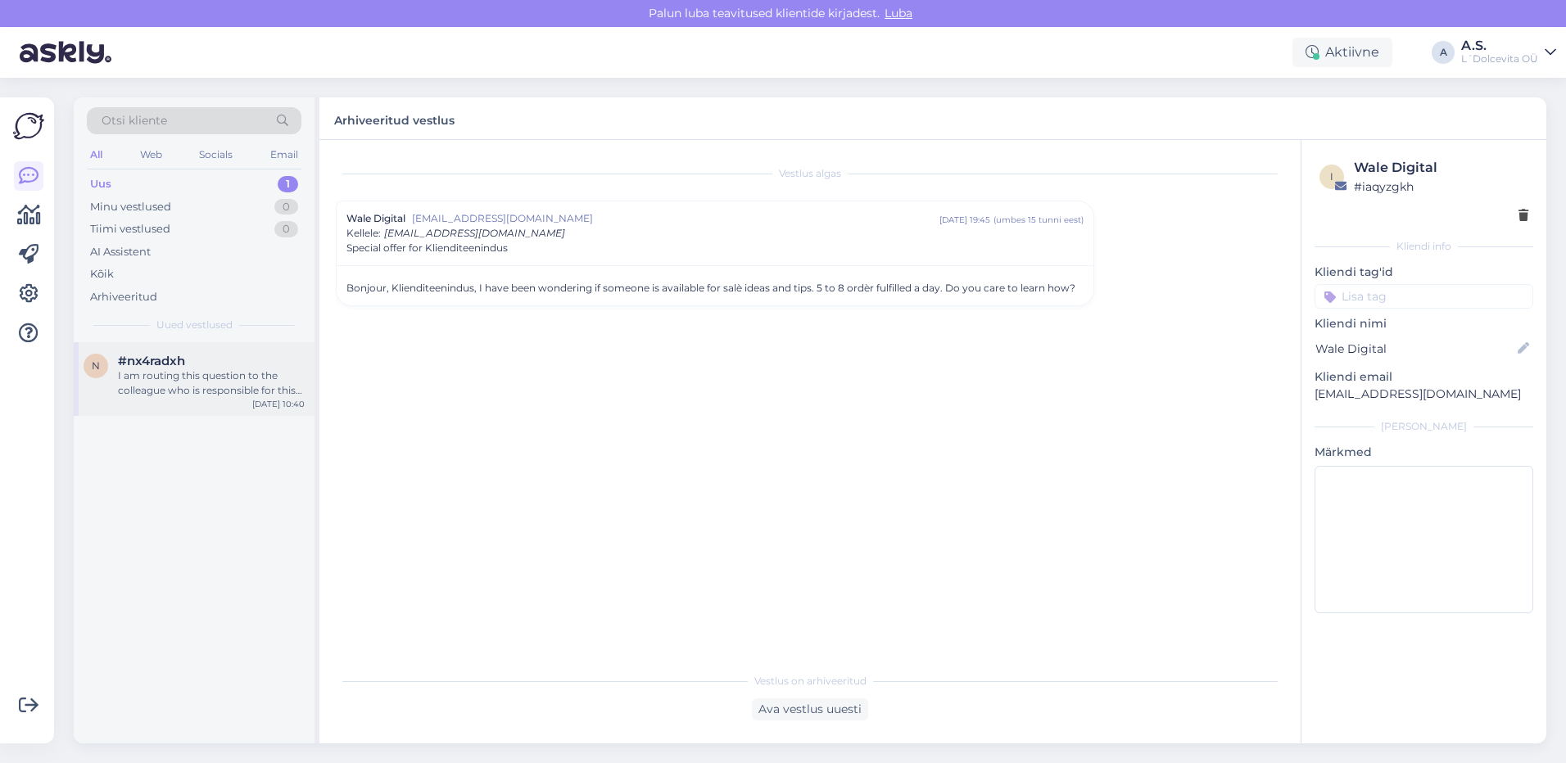
click at [232, 399] on div "n #nx4radxh I am routing this question to the colleague who is responsible for …" at bounding box center [194, 379] width 241 height 74
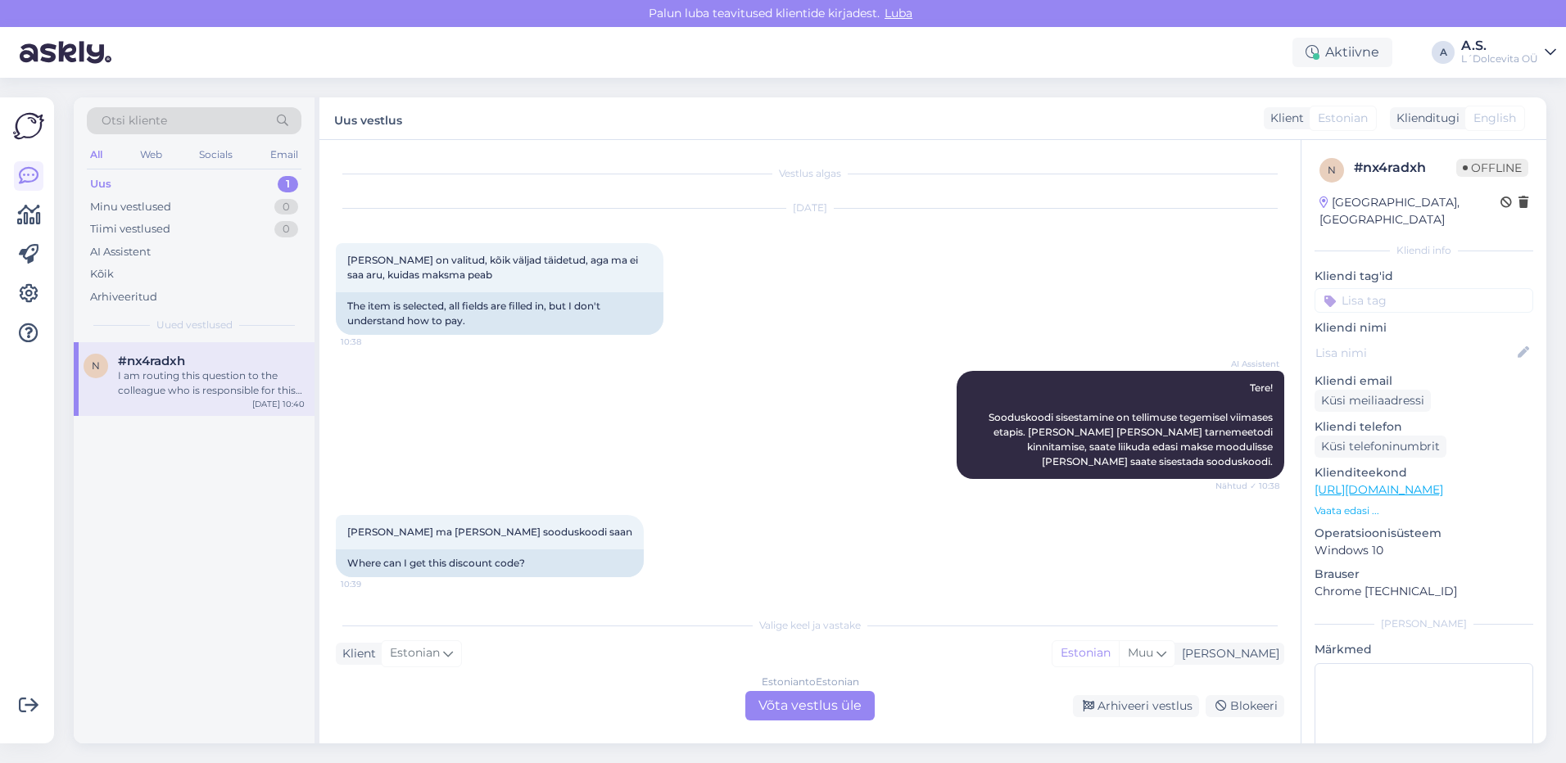
scroll to position [387, 0]
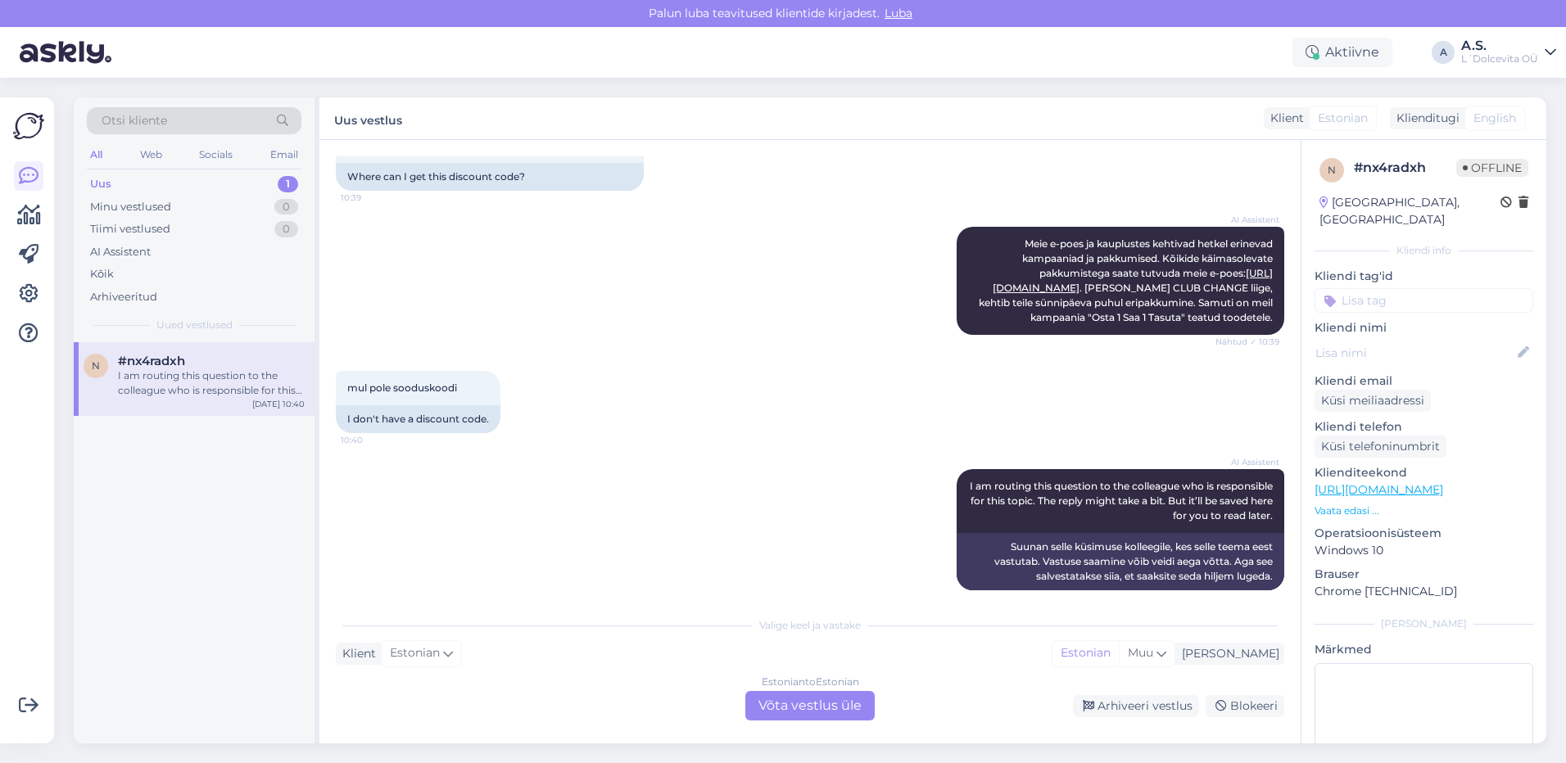
click at [157, 183] on div "Uus 1" at bounding box center [194, 184] width 215 height 23
click at [807, 704] on div "Estonian to Estonian Võta vestlus üle" at bounding box center [809, 705] width 129 height 29
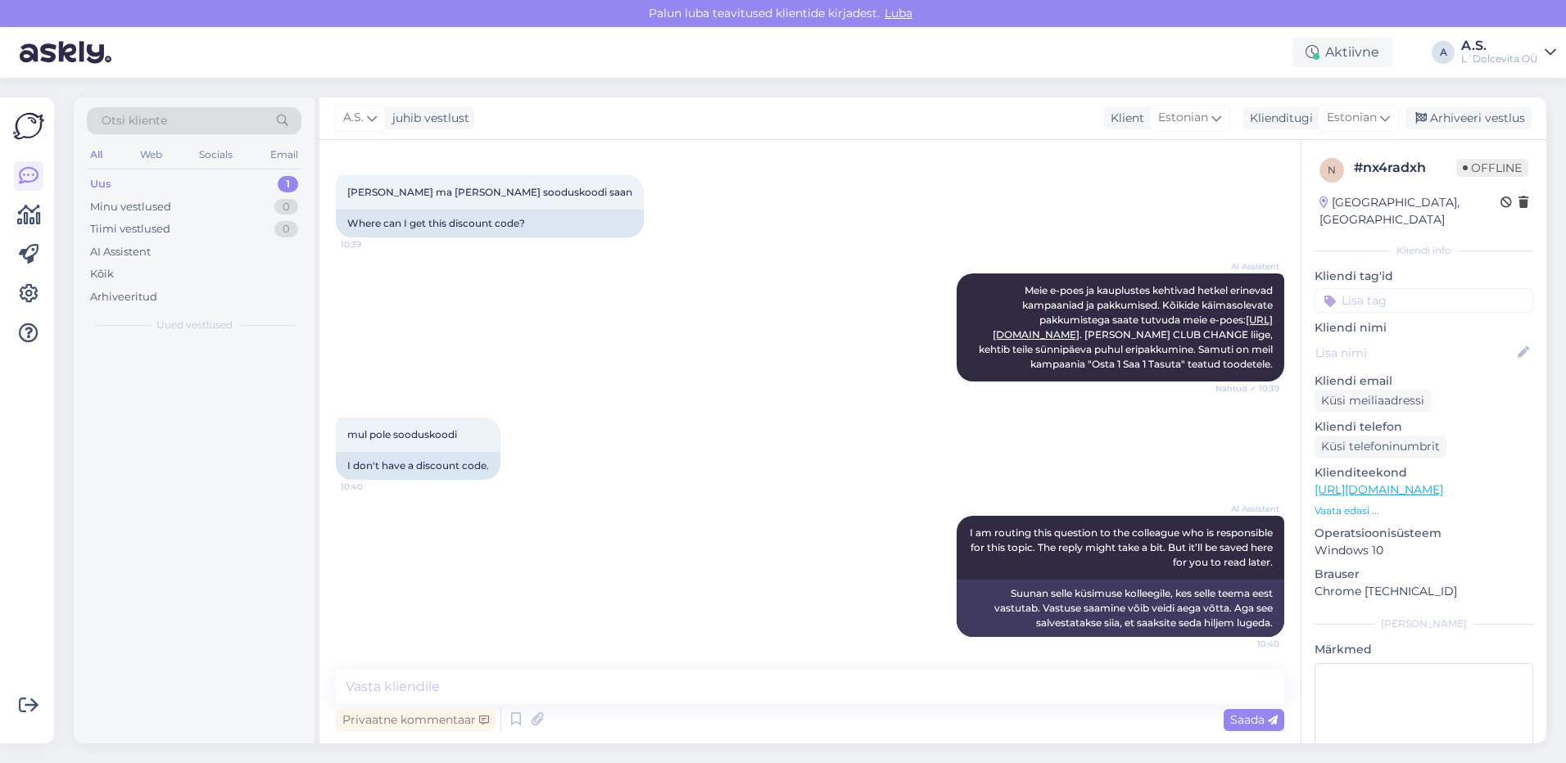
scroll to position [325, 0]
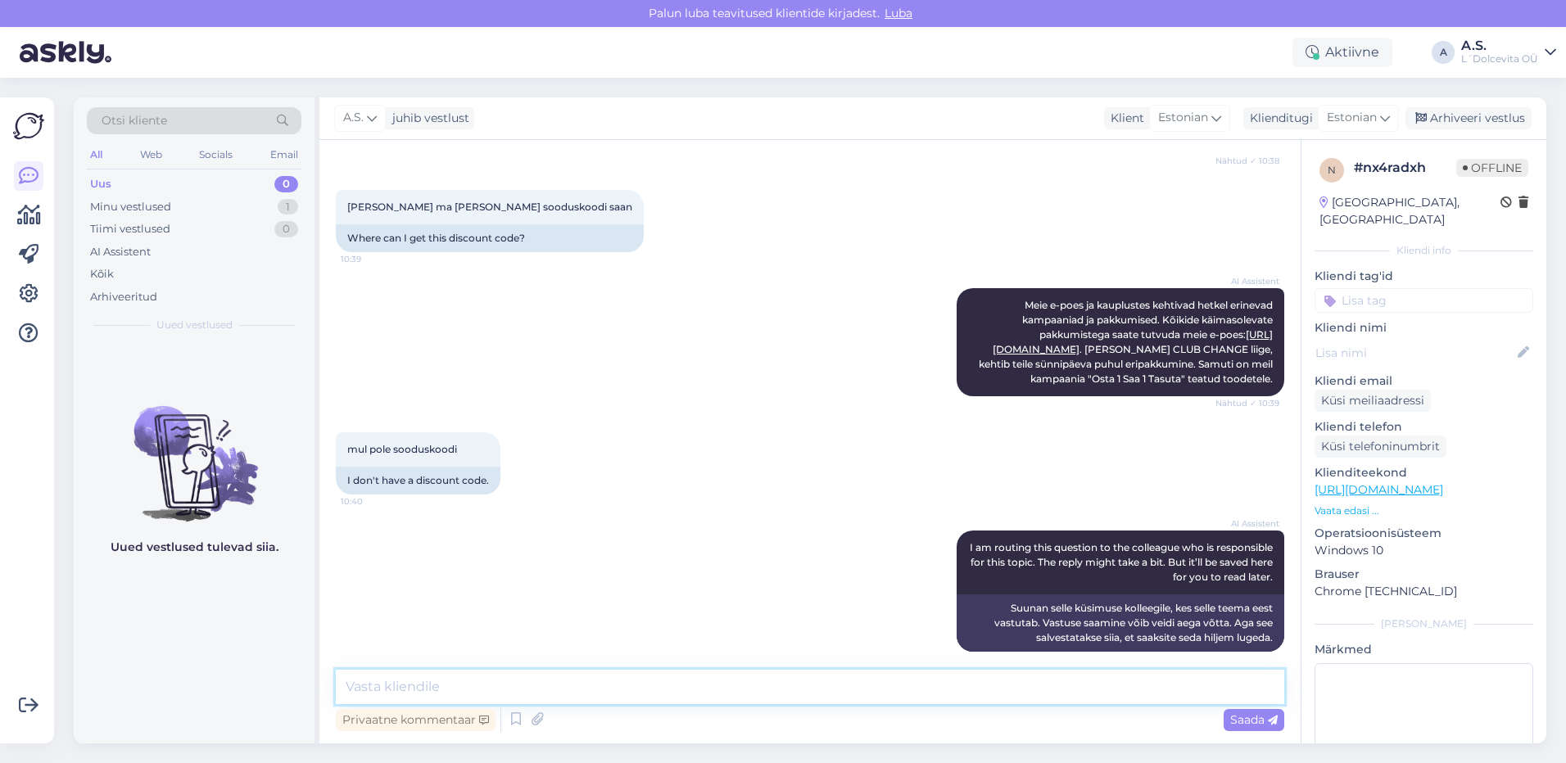
click at [372, 688] on textarea at bounding box center [810, 687] width 949 height 34
type textarea "T"
type textarea "Hetkel [PERSON_NAME] [PERSON_NAME] kasutada 1+1 kampaania jaoks sooduskoodi"
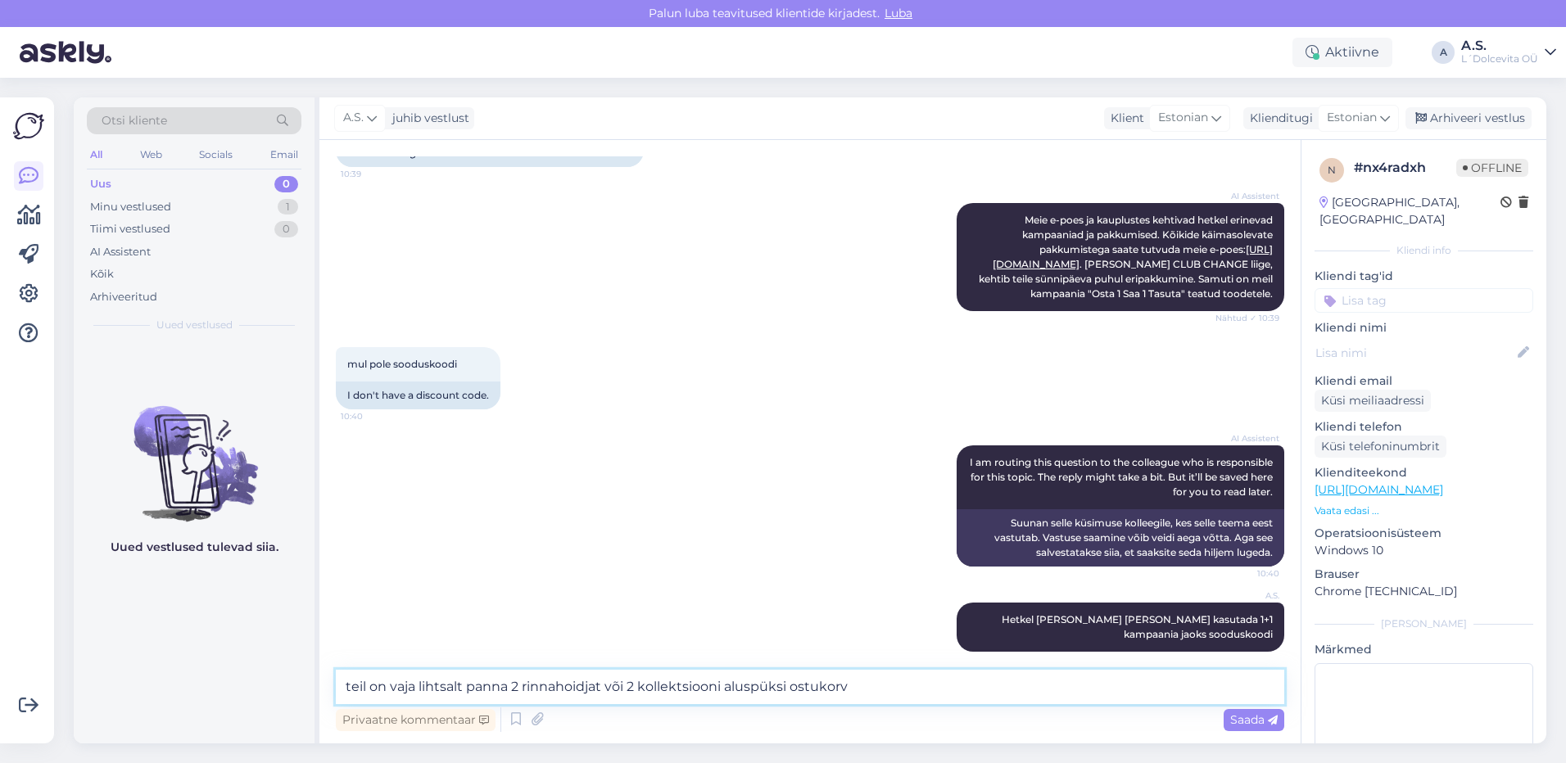
type textarea "teil on vaja lihtsalt panna 2 rinnahoidjat või 2 kollektsiooni aluspüksi ostuko…"
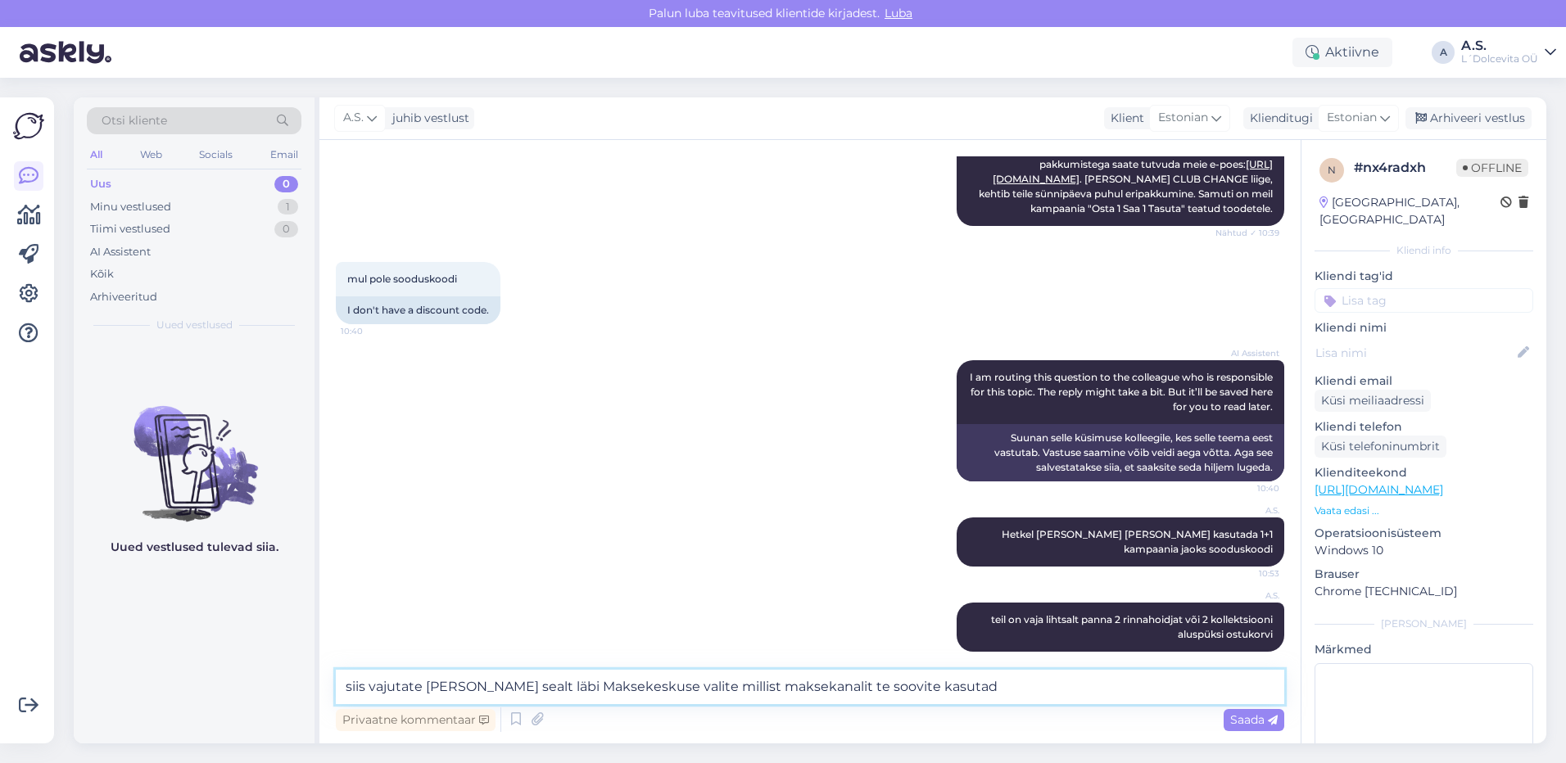
type textarea "siis vajutate [PERSON_NAME] sealt läbi Maksekeskuse valite millist maksekanalit…"
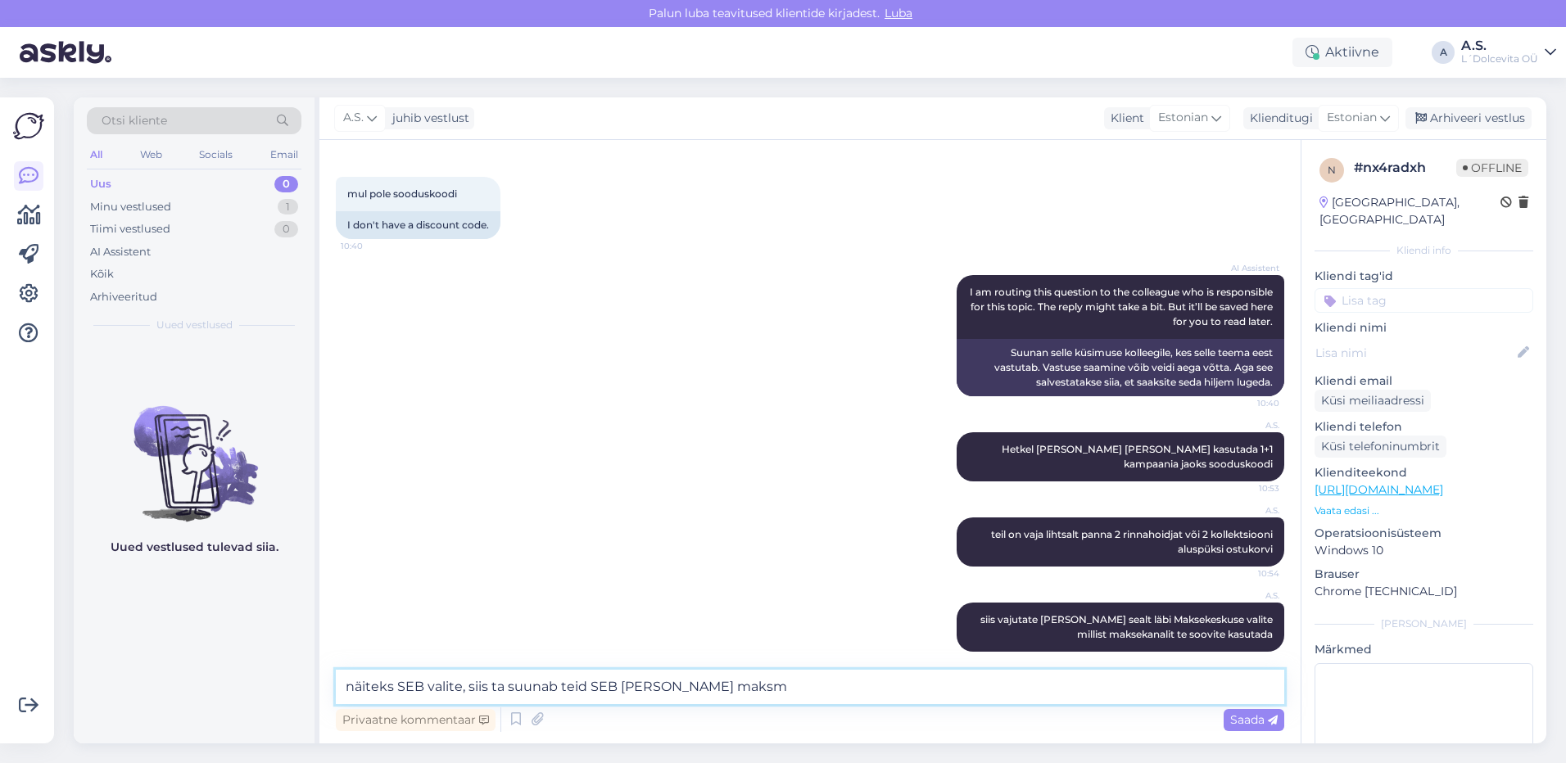
type textarea "näiteks SEB valite, siis ta suunab teid SEB [PERSON_NAME] maksma"
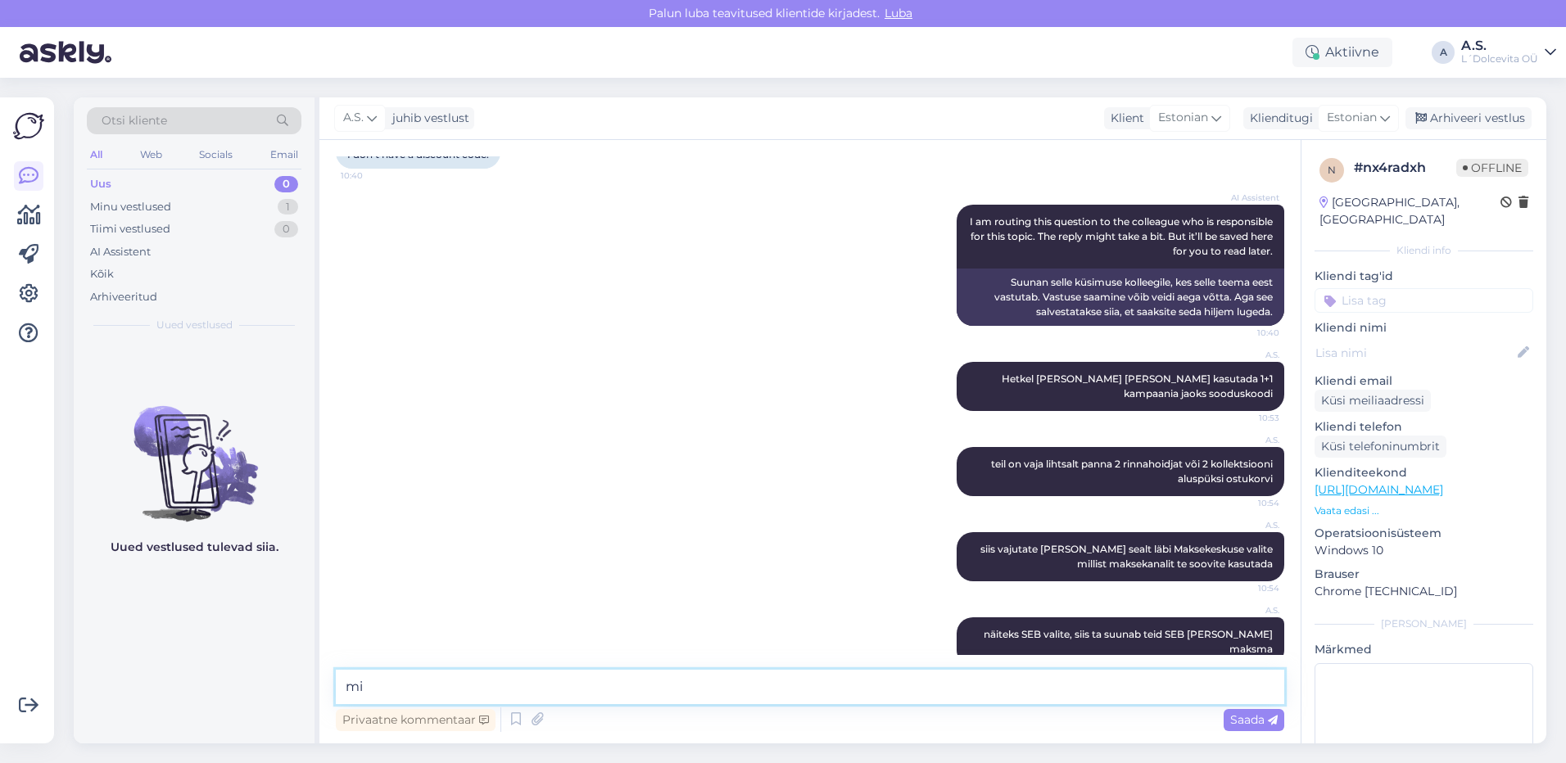
type textarea "m"
type textarea "kui ta näitab [PERSON_NAME] veateadet siis tuleks meile saata pilt et saaksime …"
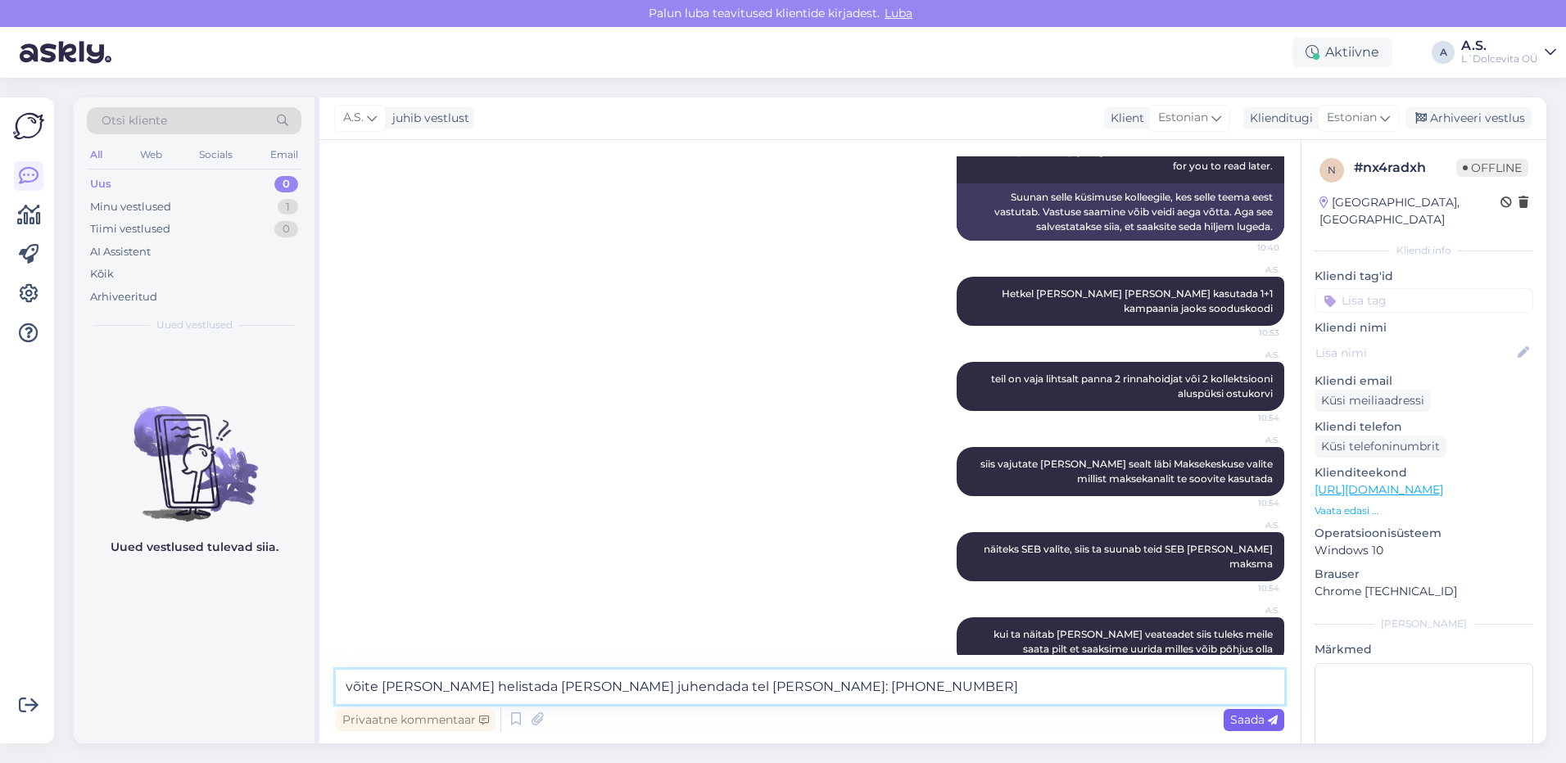
type textarea "võite [PERSON_NAME] helistada [PERSON_NAME] juhendada tel [PERSON_NAME]: [PHONE…"
click at [1244, 718] on span "Saada" at bounding box center [1254, 720] width 48 height 15
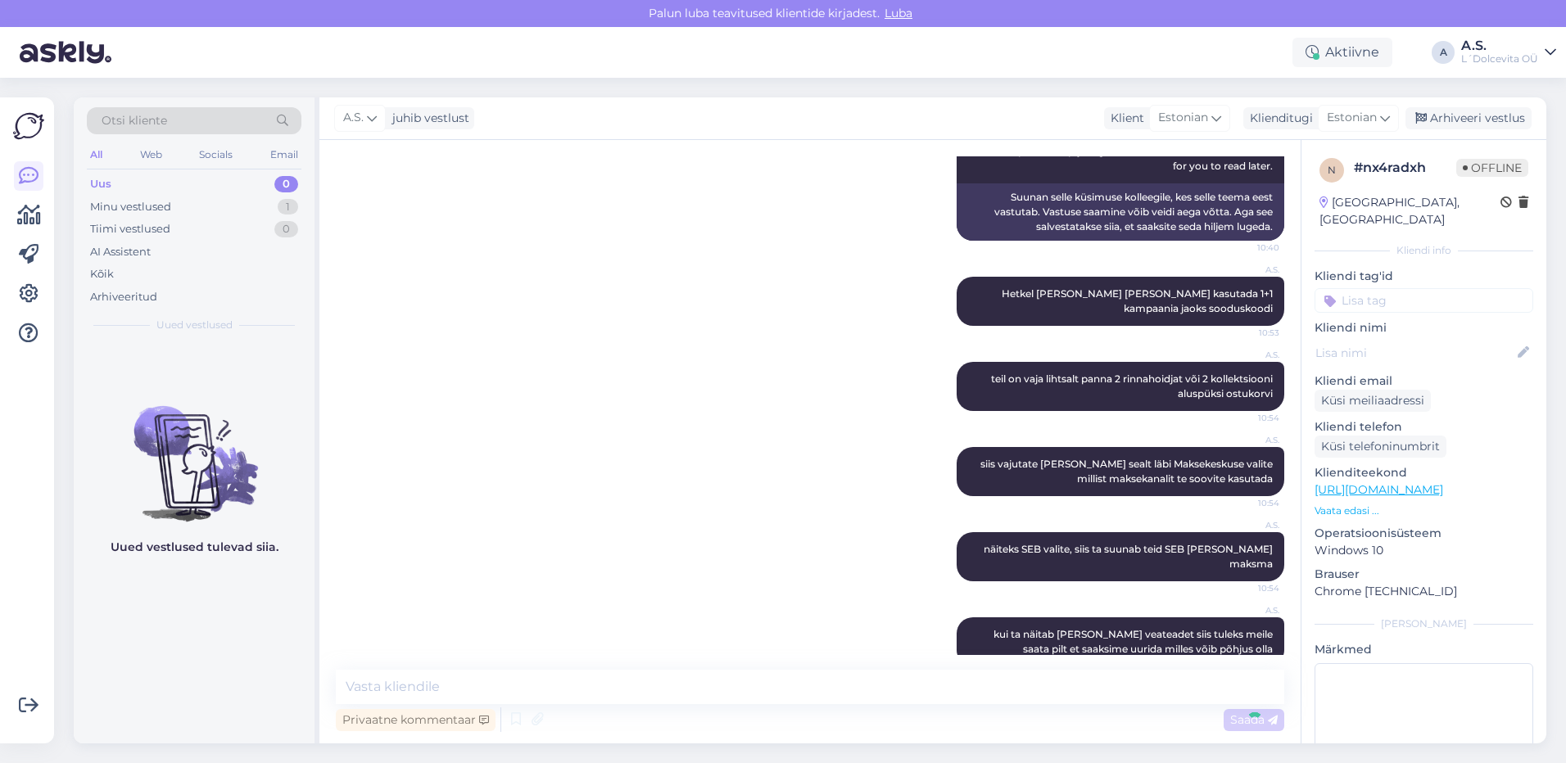
scroll to position [807, 0]
